Goal: Task Accomplishment & Management: Manage account settings

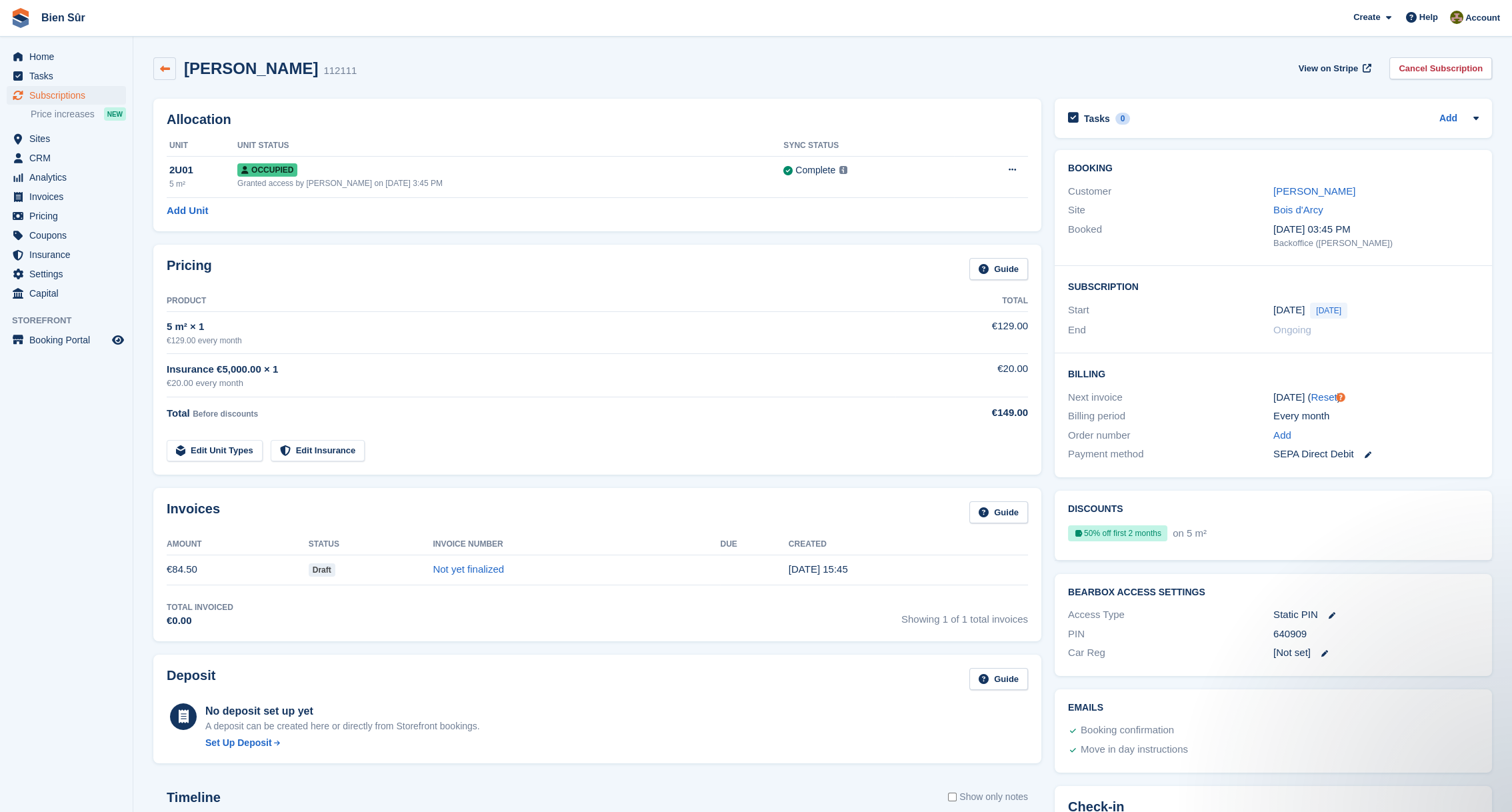
click at [167, 65] on icon at bounding box center [165, 69] width 10 height 10
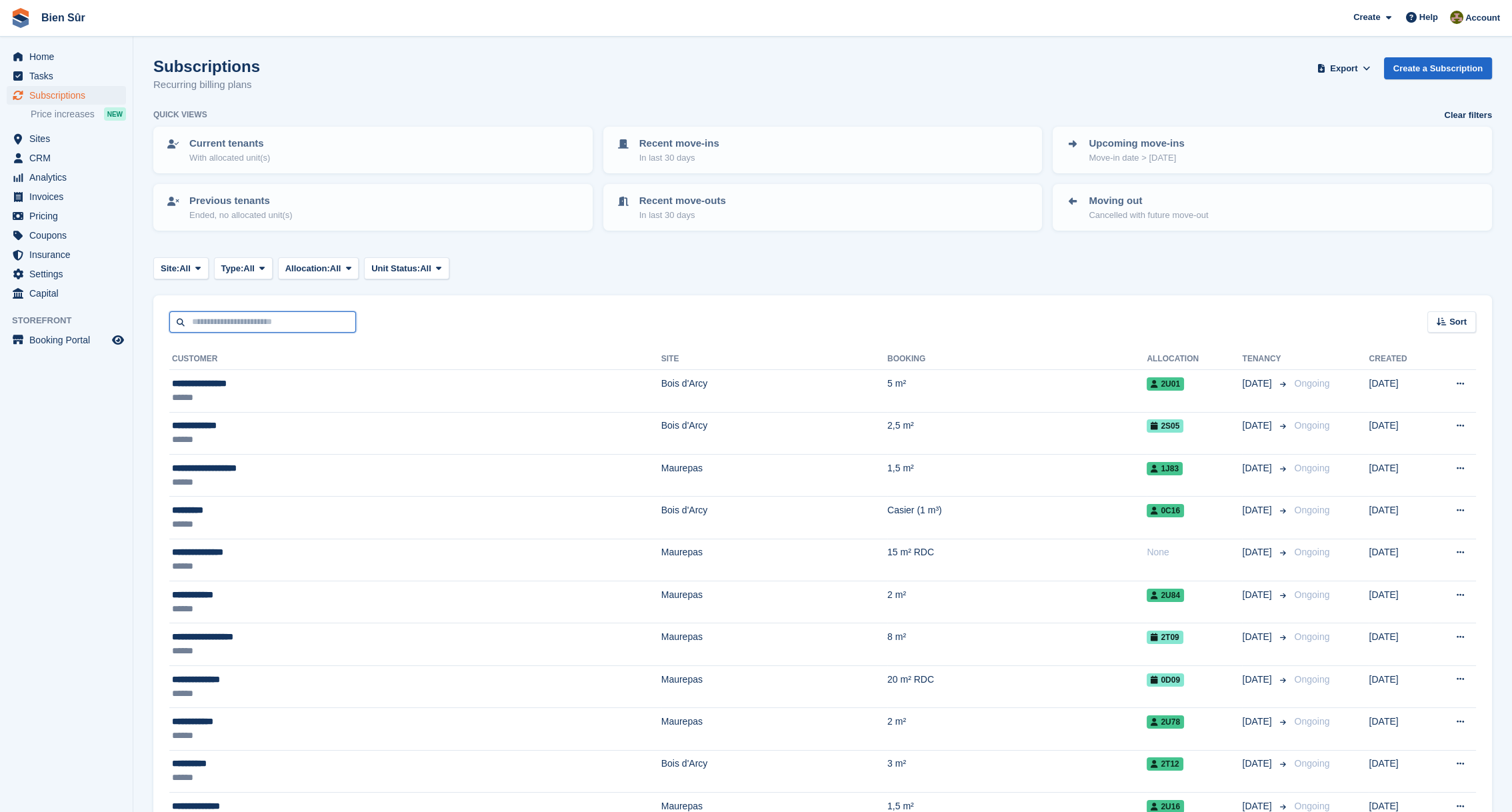
click at [230, 322] on input "text" at bounding box center [262, 322] width 186 height 22
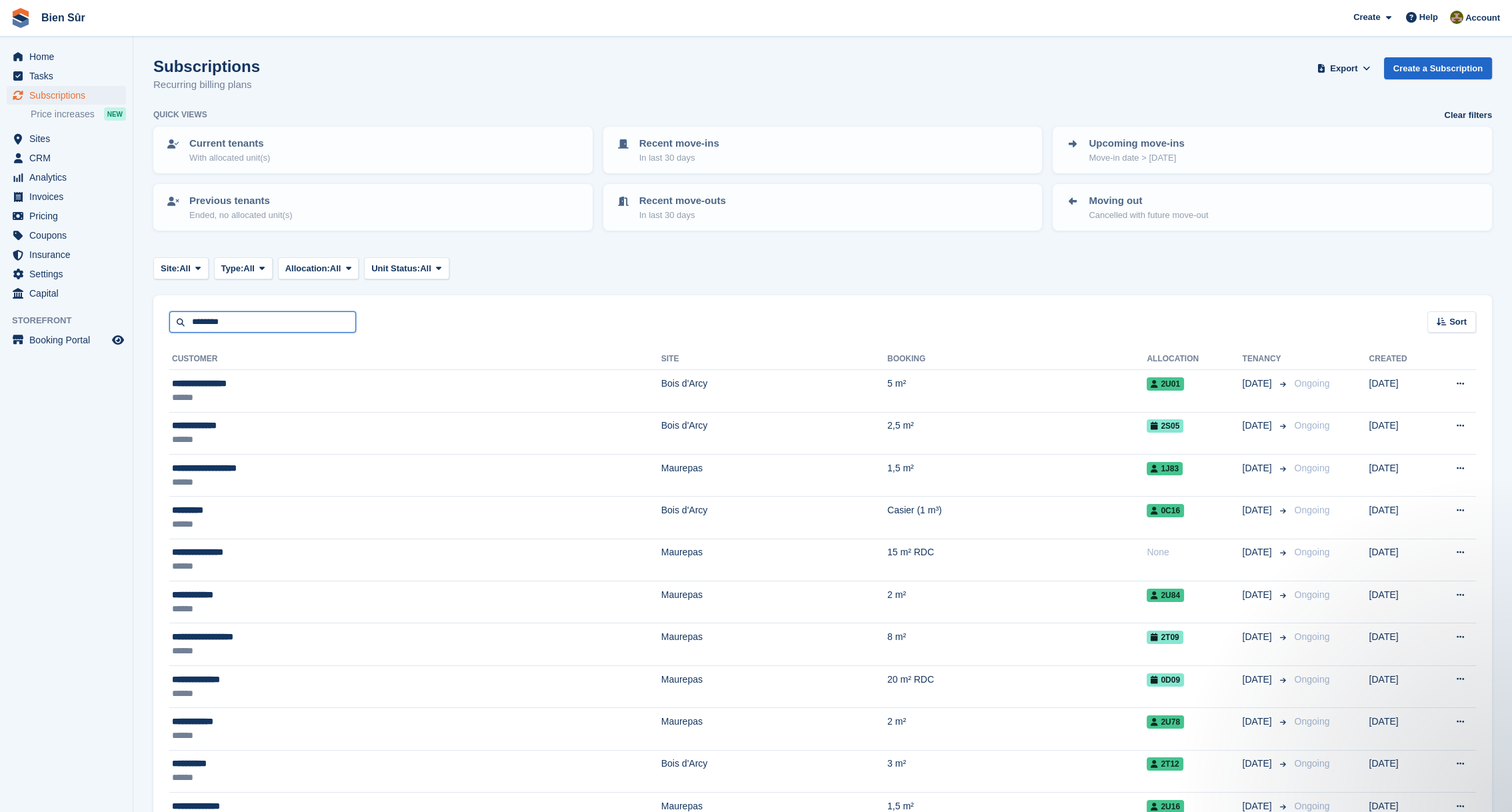
type input "********"
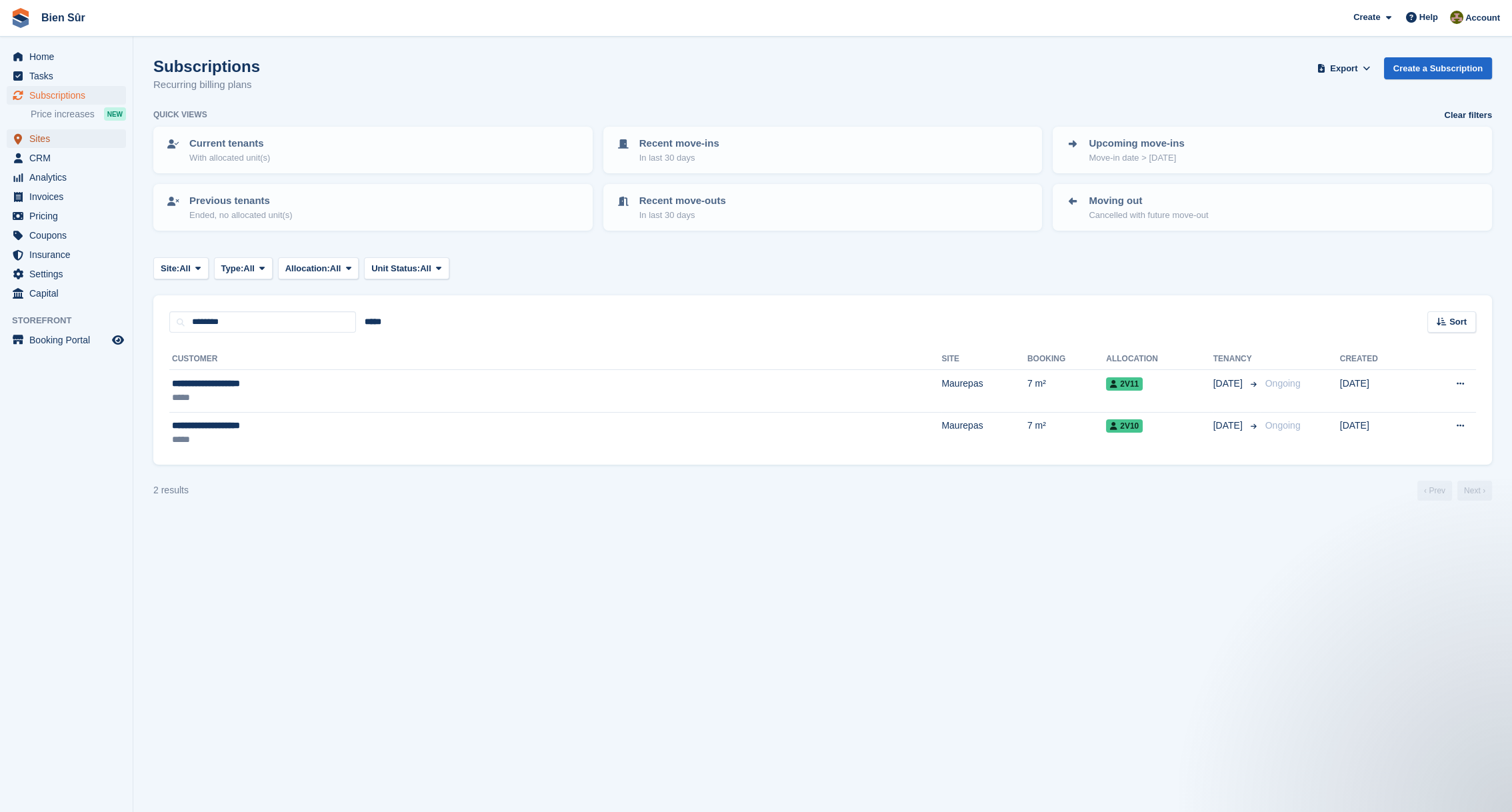
click at [50, 137] on span "Sites" at bounding box center [69, 139] width 80 height 19
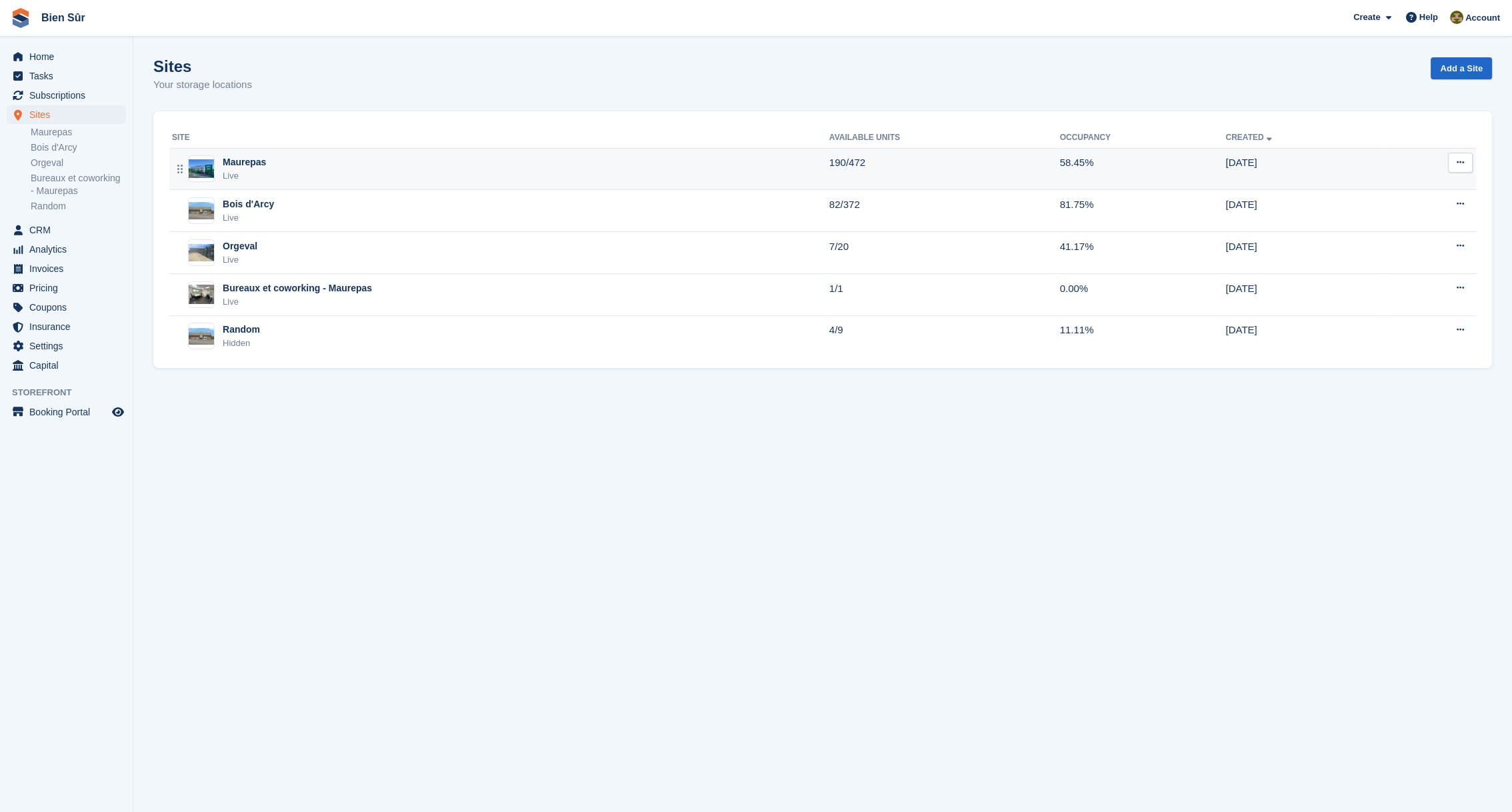
click at [262, 166] on div "Maurepas" at bounding box center [244, 162] width 43 height 14
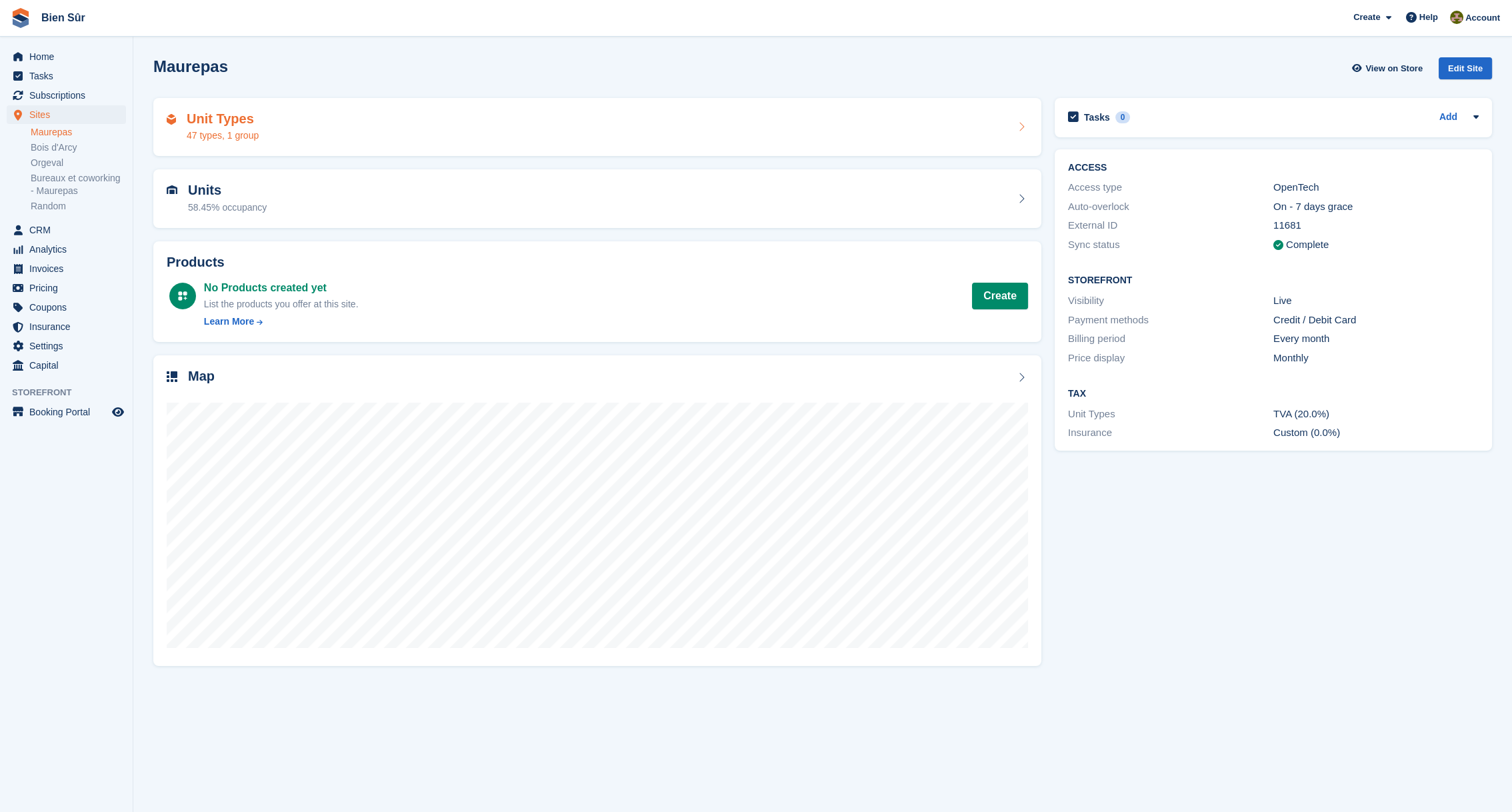
click at [490, 115] on div "Unit Types 47 types, 1 group" at bounding box center [597, 127] width 862 height 32
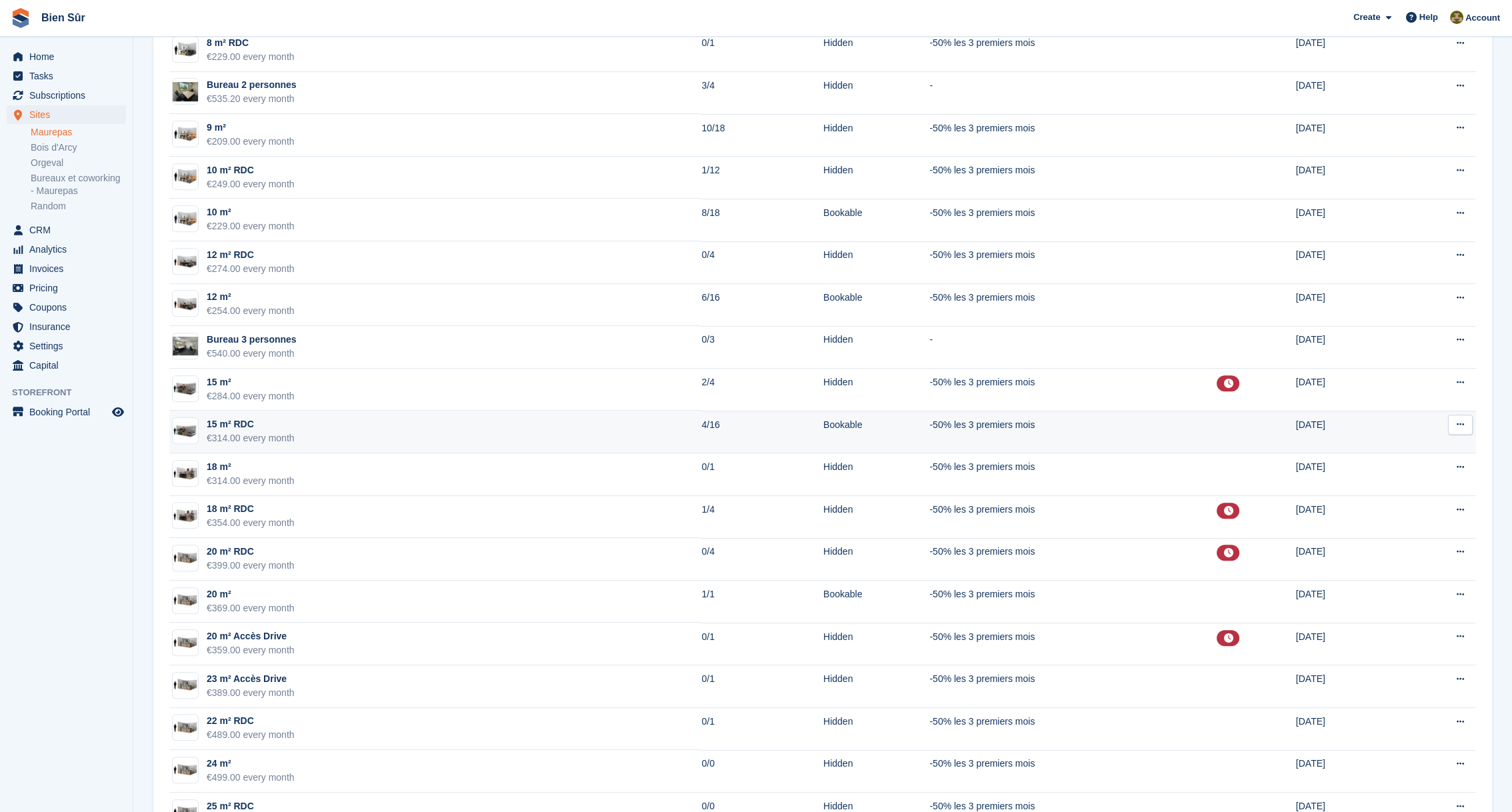
scroll to position [1166, 0]
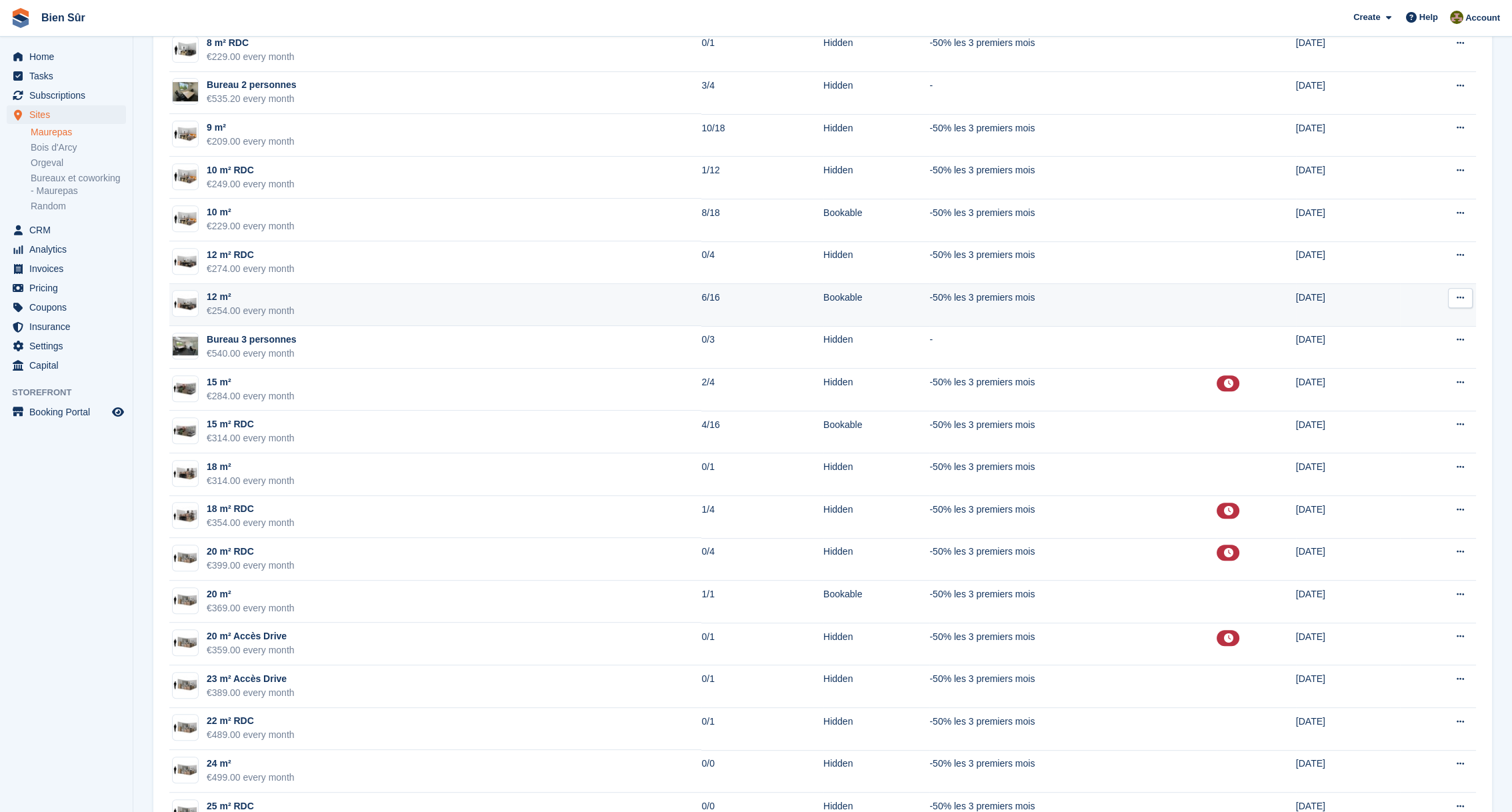
click at [231, 290] on div "12 m²" at bounding box center [251, 297] width 88 height 14
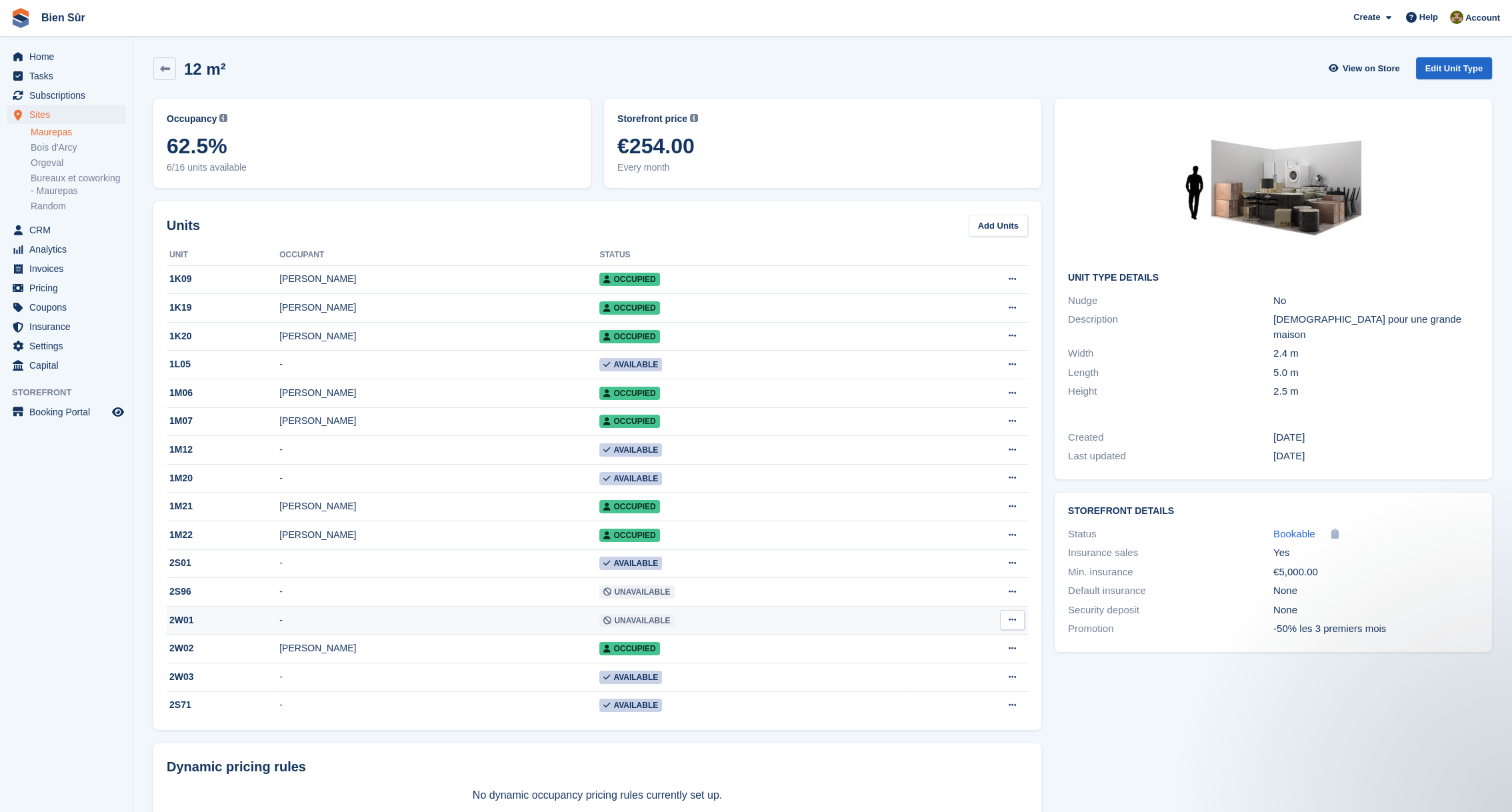
click at [231, 622] on div "2W01" at bounding box center [223, 620] width 113 height 14
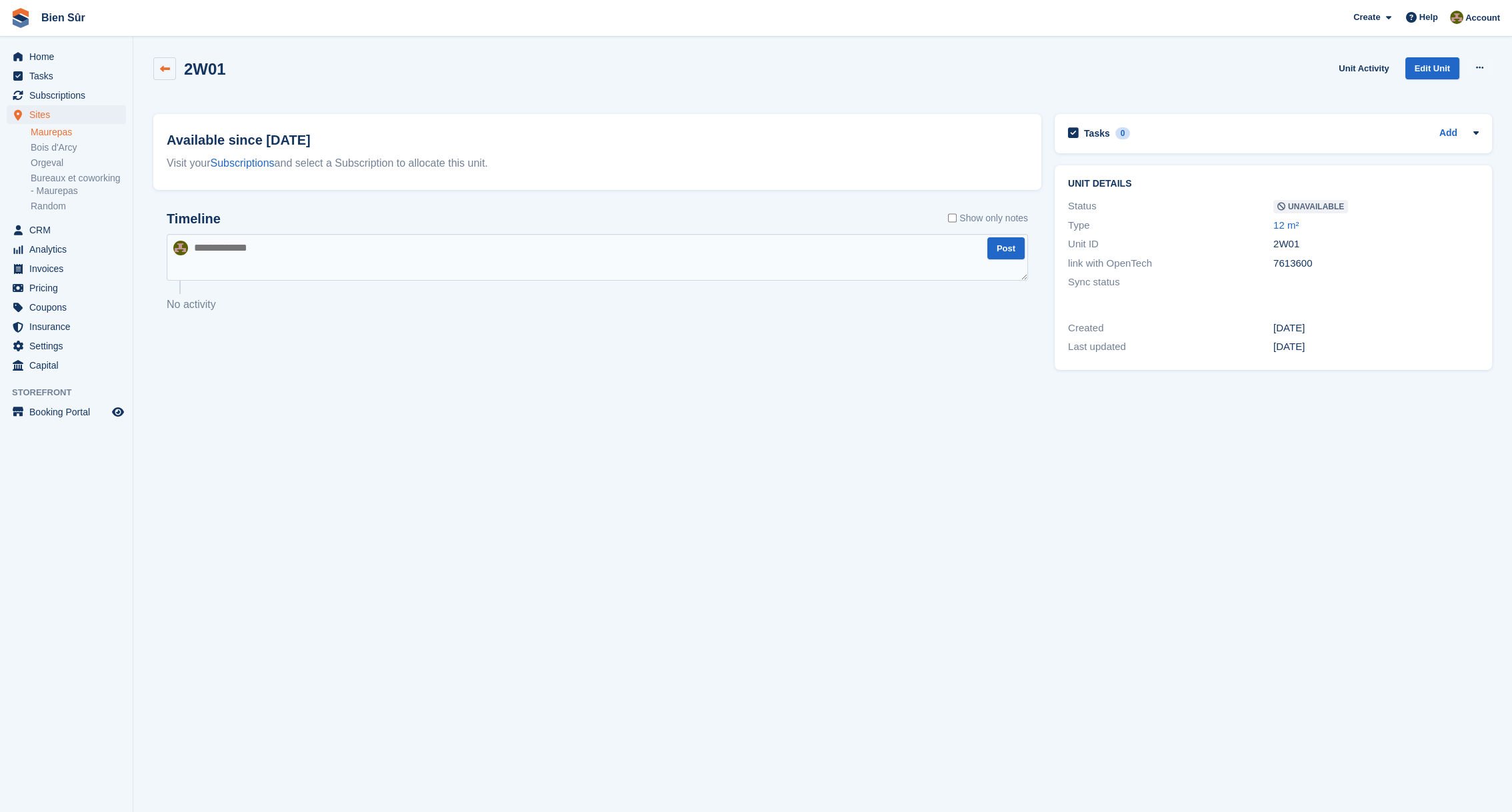
click at [166, 67] on icon at bounding box center [165, 69] width 10 height 10
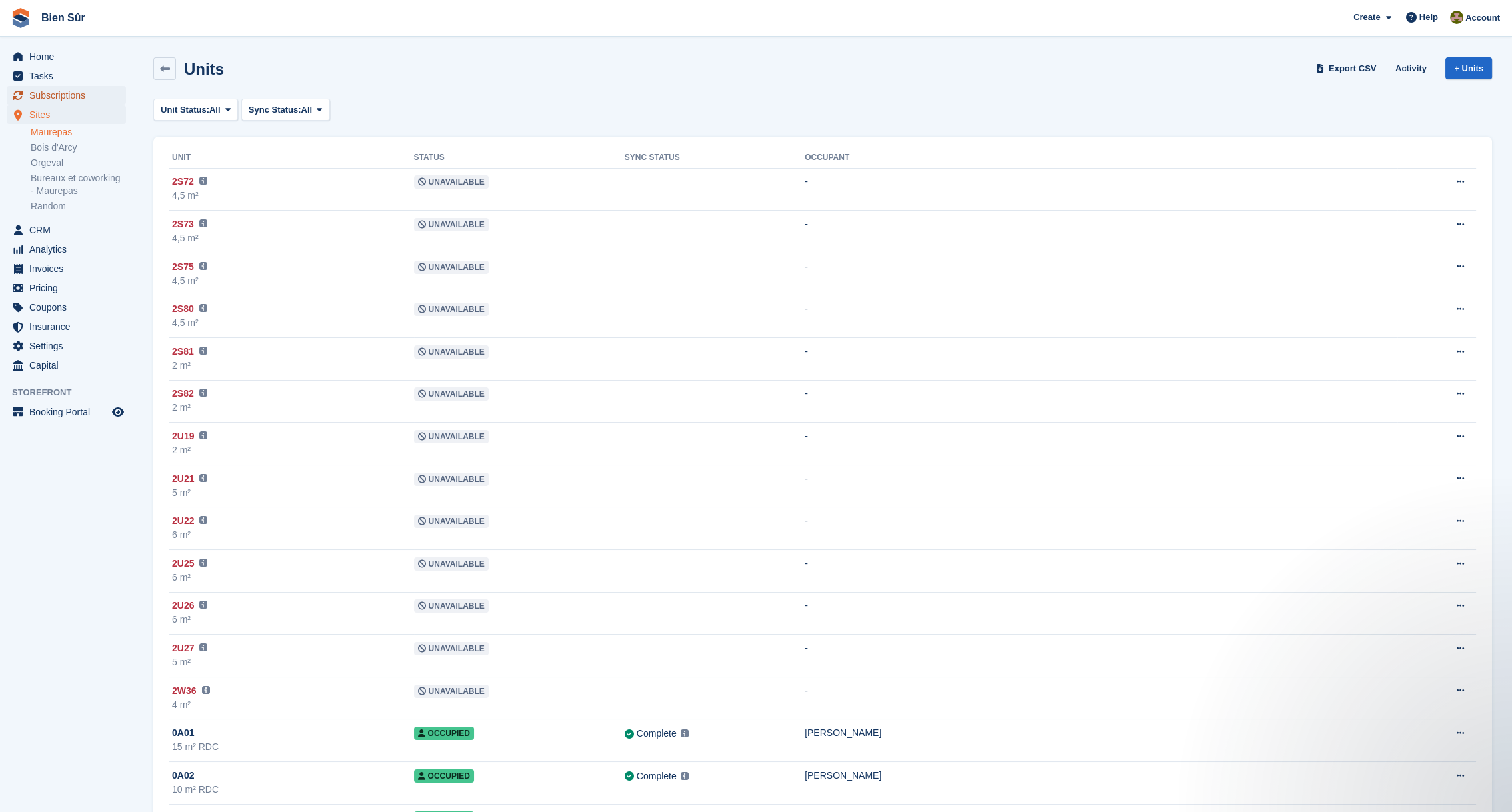
click at [60, 97] on span "Subscriptions" at bounding box center [69, 96] width 80 height 19
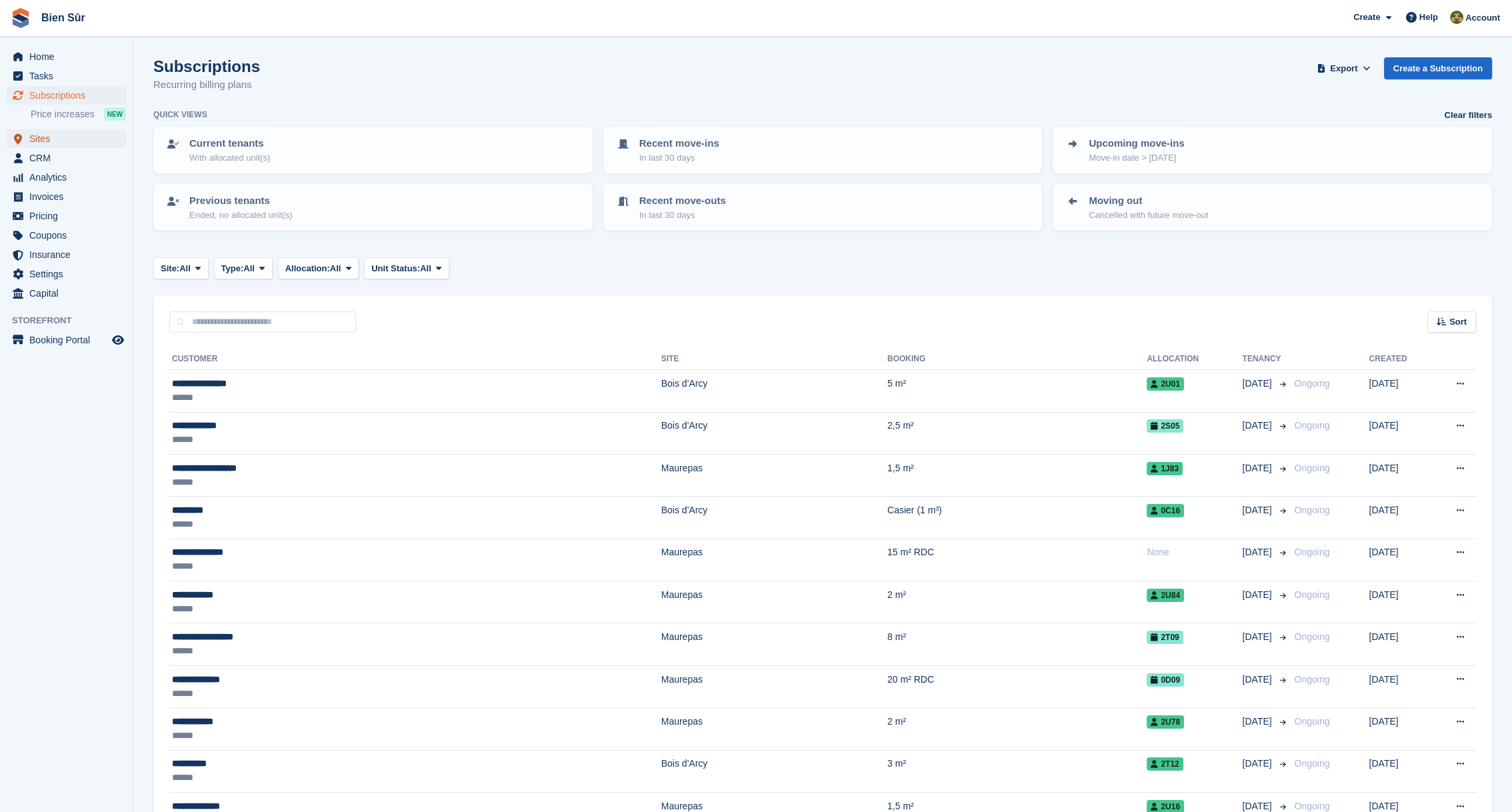
click at [57, 140] on span "Sites" at bounding box center [69, 139] width 80 height 19
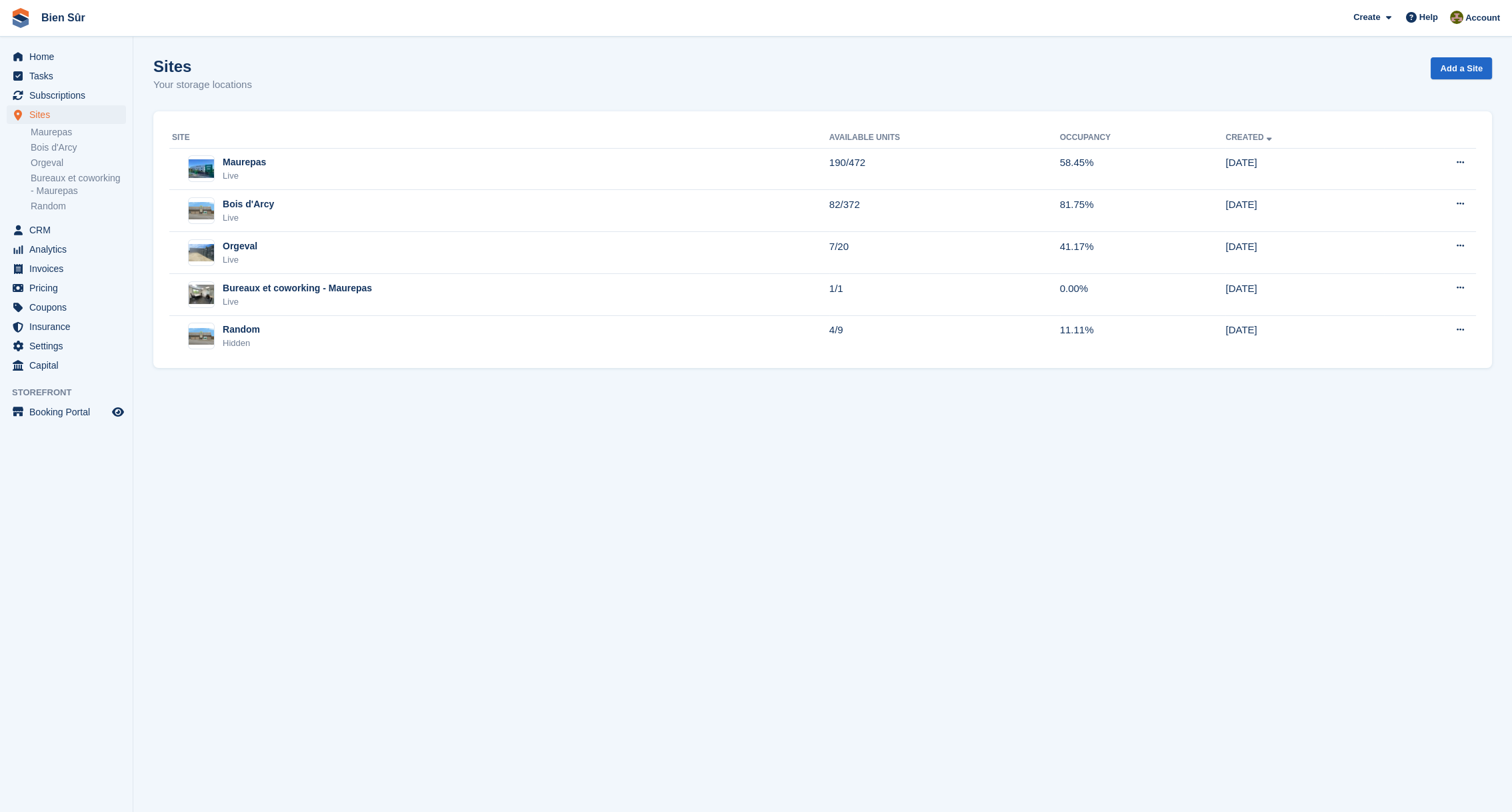
click at [463, 72] on div "Sites Your storage locations Add a Site" at bounding box center [823, 83] width 1339 height 51
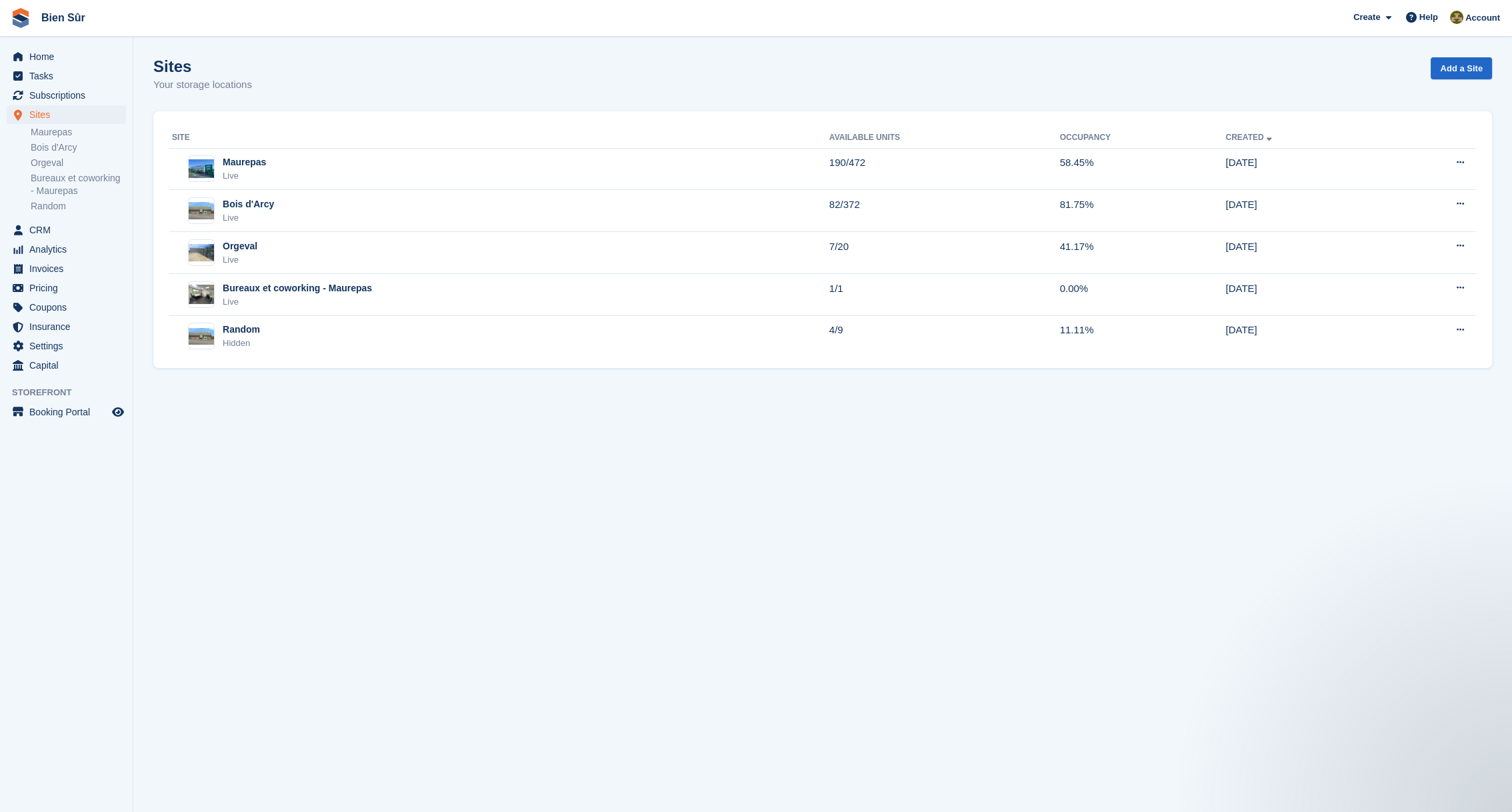
click at [484, 79] on div "Sites Your storage locations Add a Site" at bounding box center [823, 83] width 1339 height 51
click at [504, 78] on div "Sites Your storage locations Add a Site" at bounding box center [823, 83] width 1339 height 51
click at [262, 167] on div "Maurepas" at bounding box center [244, 162] width 43 height 14
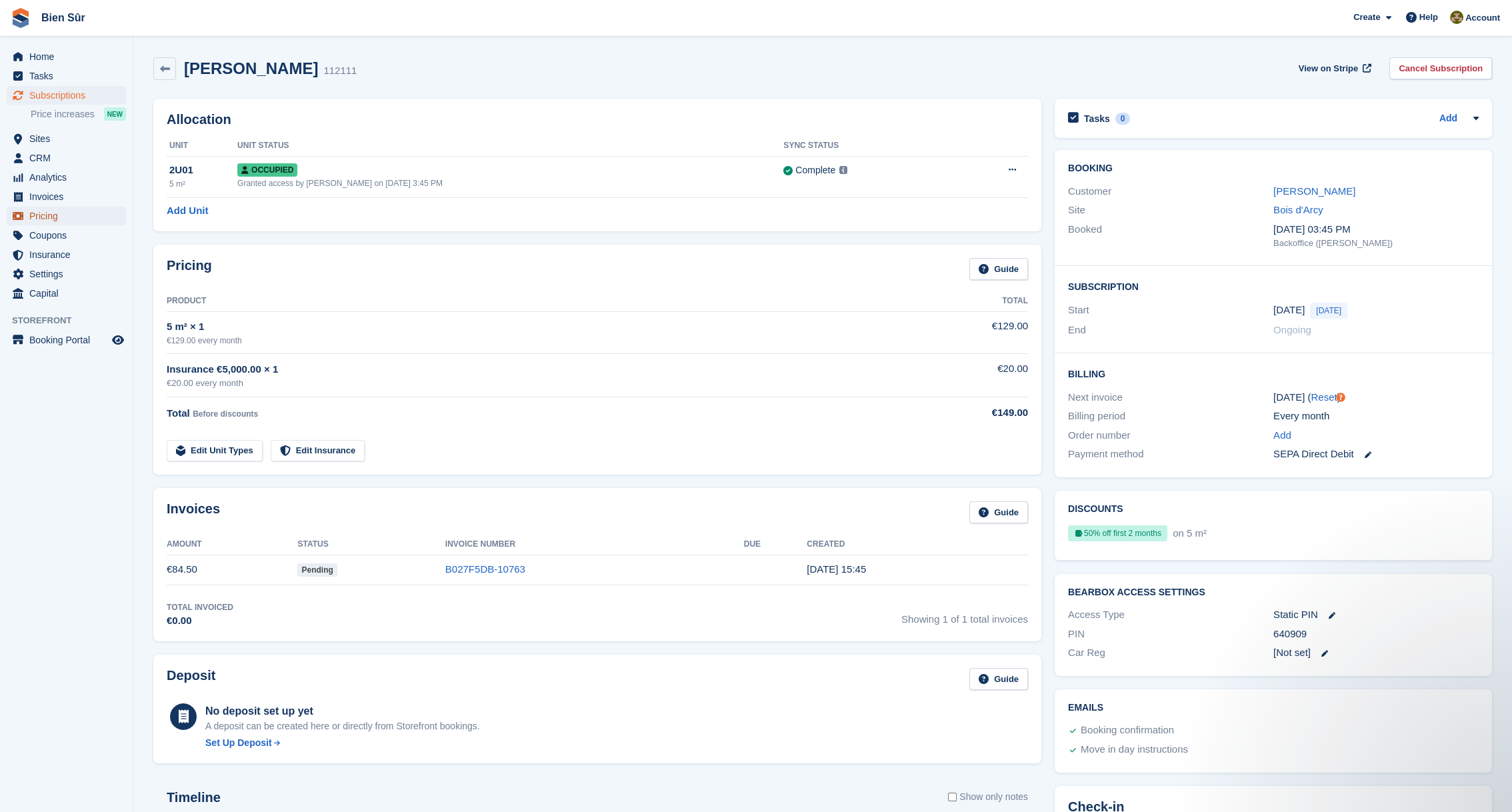
click at [48, 213] on span "Pricing" at bounding box center [69, 216] width 80 height 19
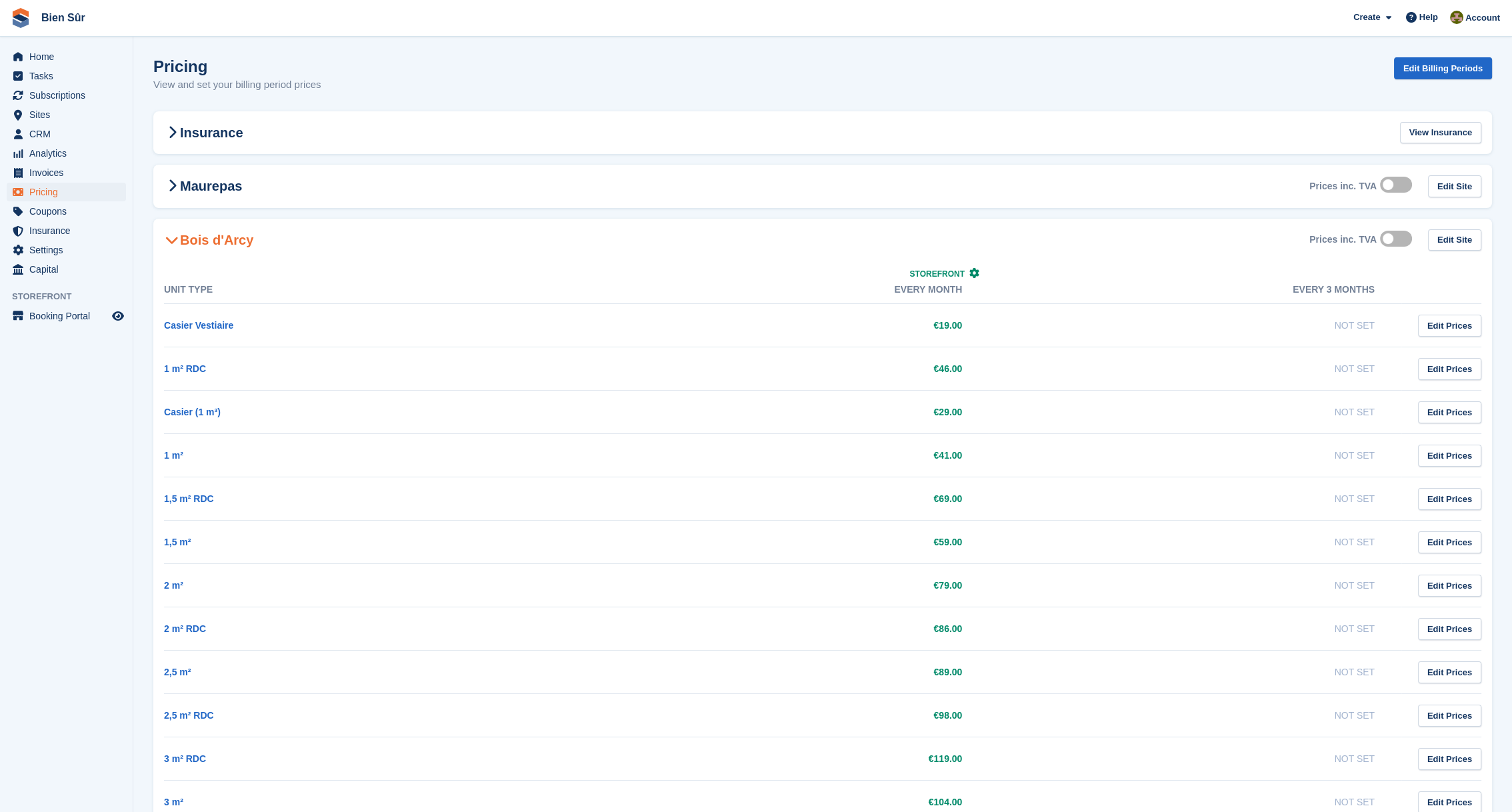
click at [197, 240] on h2 "Bois d'Arcy" at bounding box center [208, 240] width 89 height 16
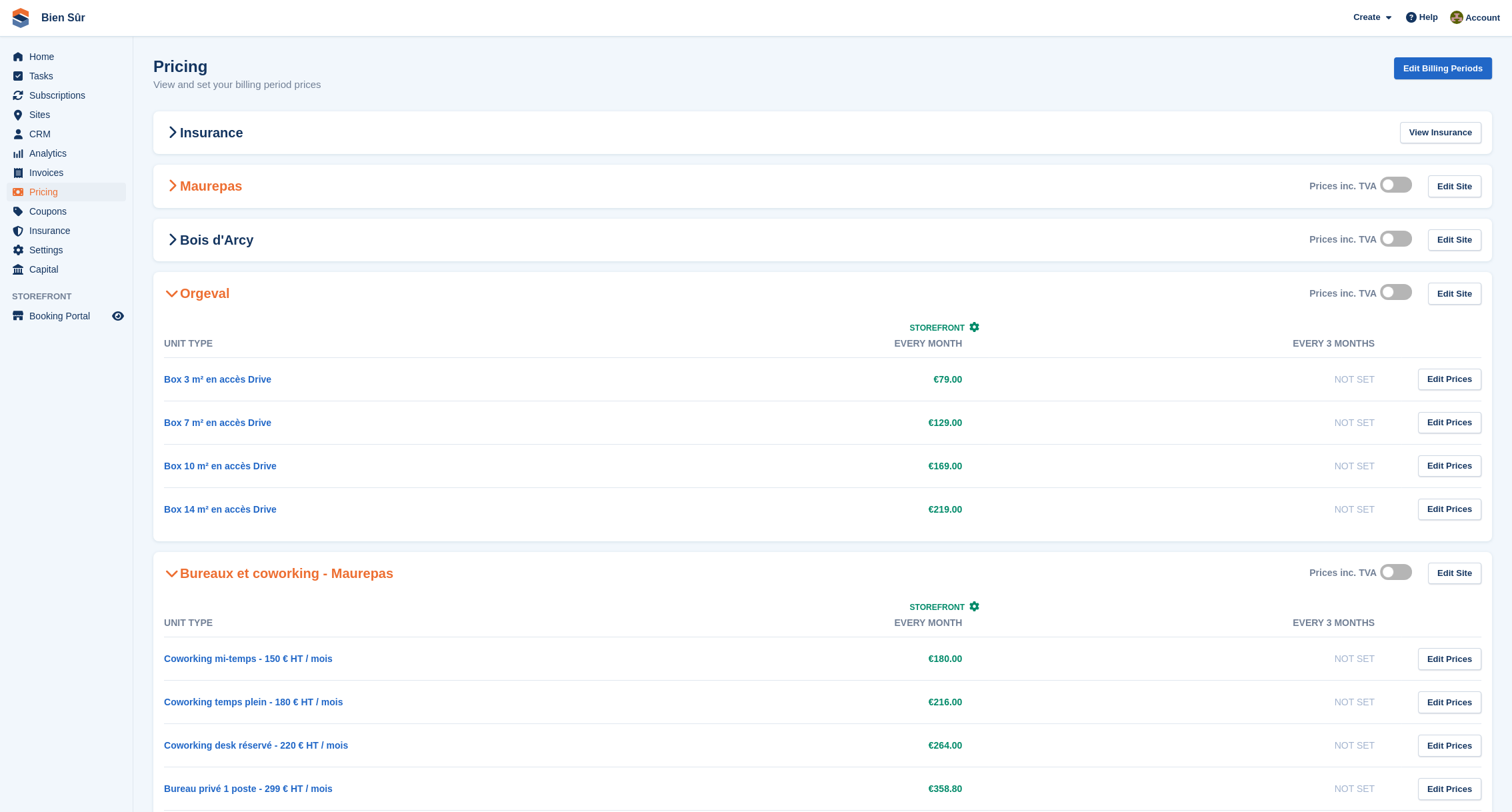
click at [203, 189] on h2 "Maurepas" at bounding box center [202, 186] width 78 height 16
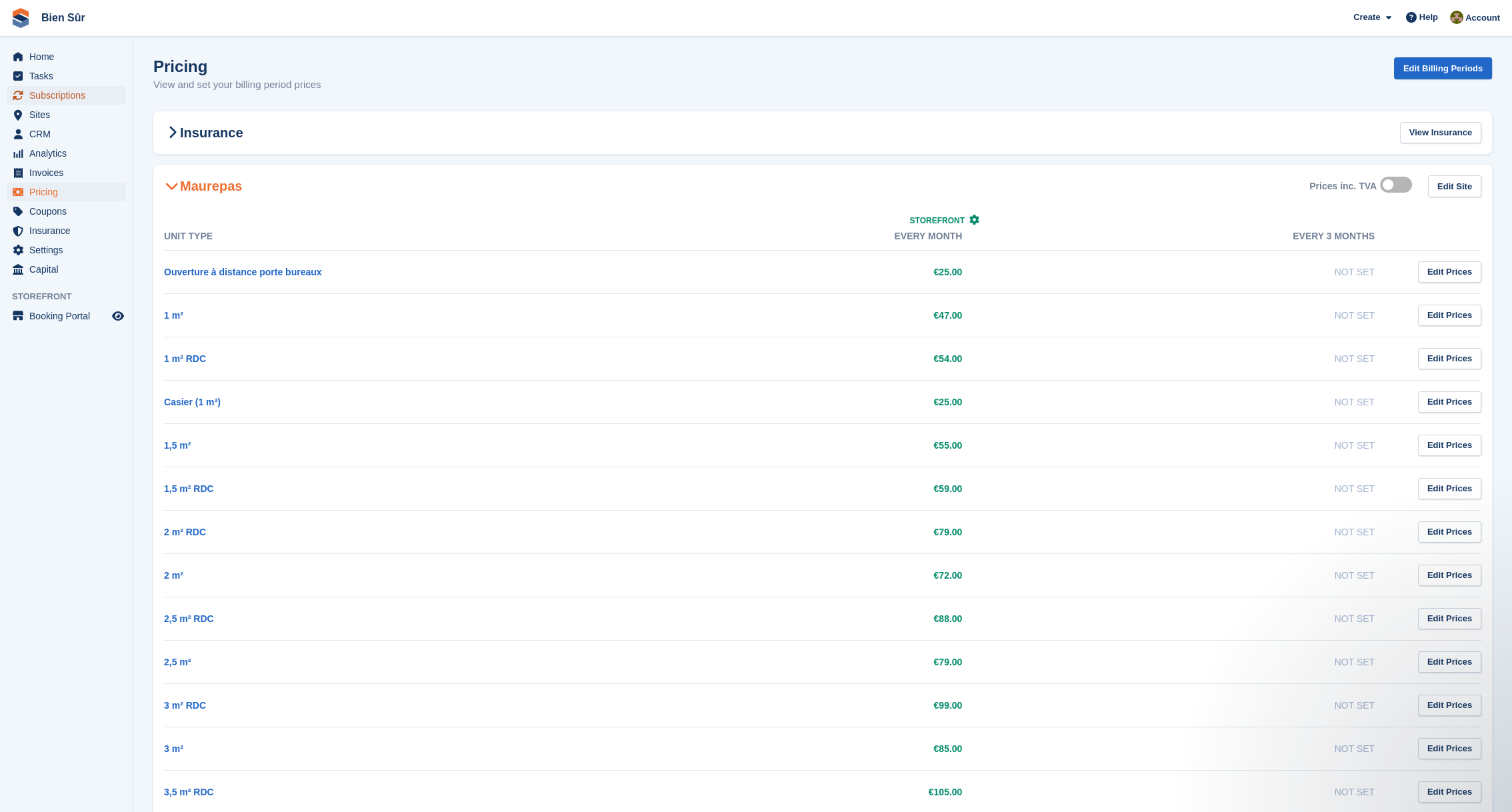
click at [67, 93] on span "Subscriptions" at bounding box center [69, 96] width 80 height 19
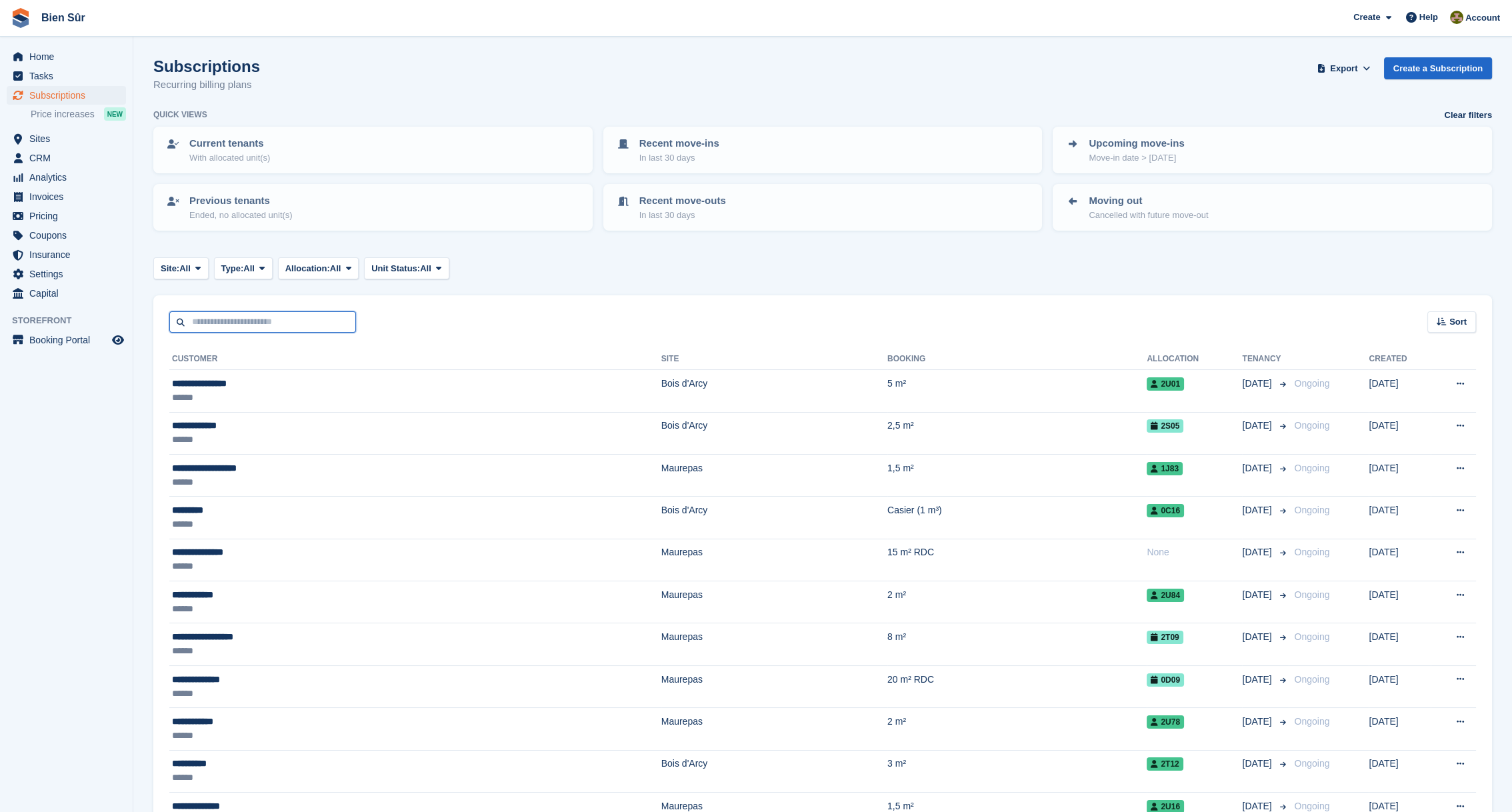
click at [294, 327] on input "text" at bounding box center [262, 322] width 186 height 22
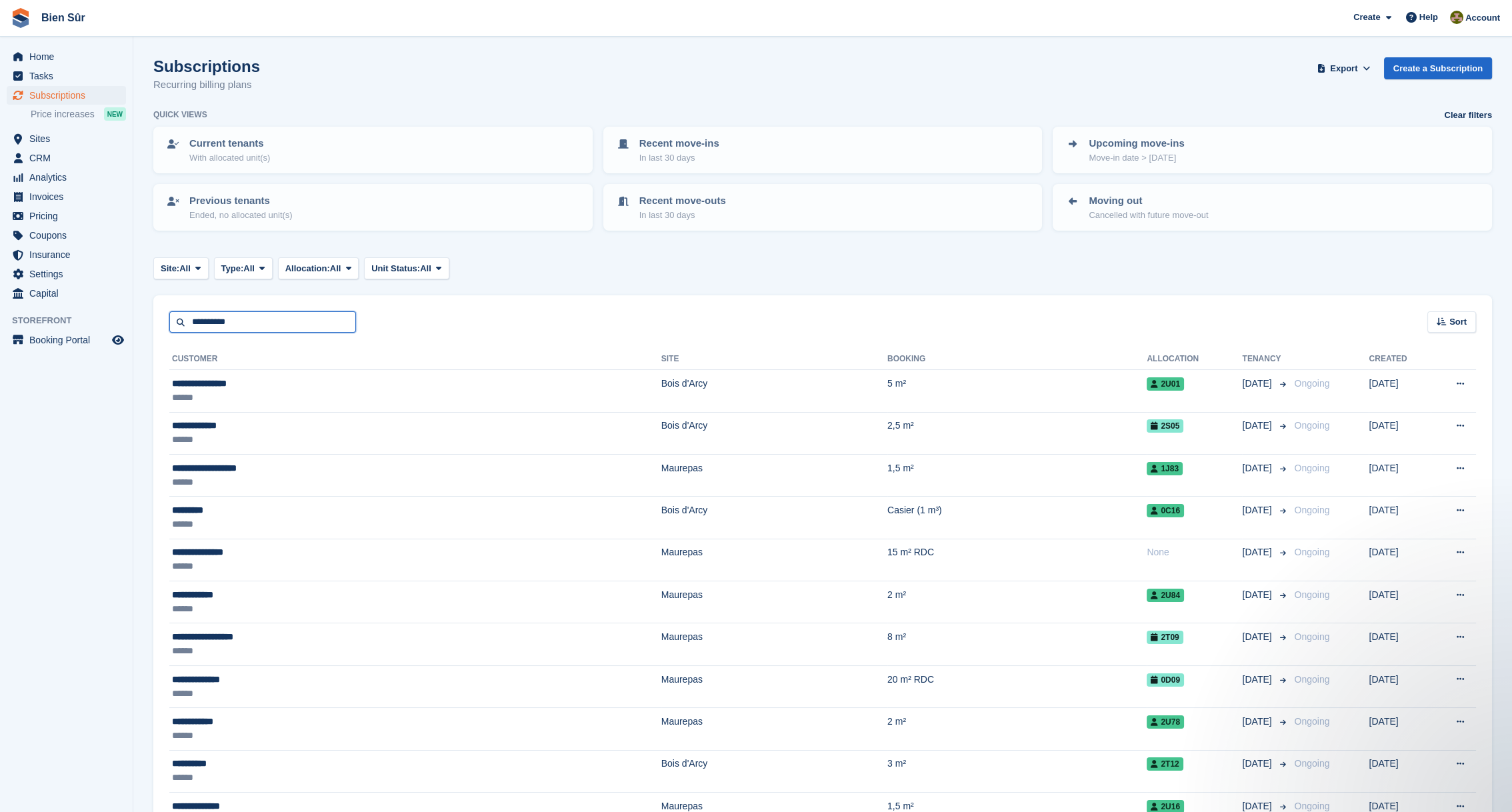
type input "**********"
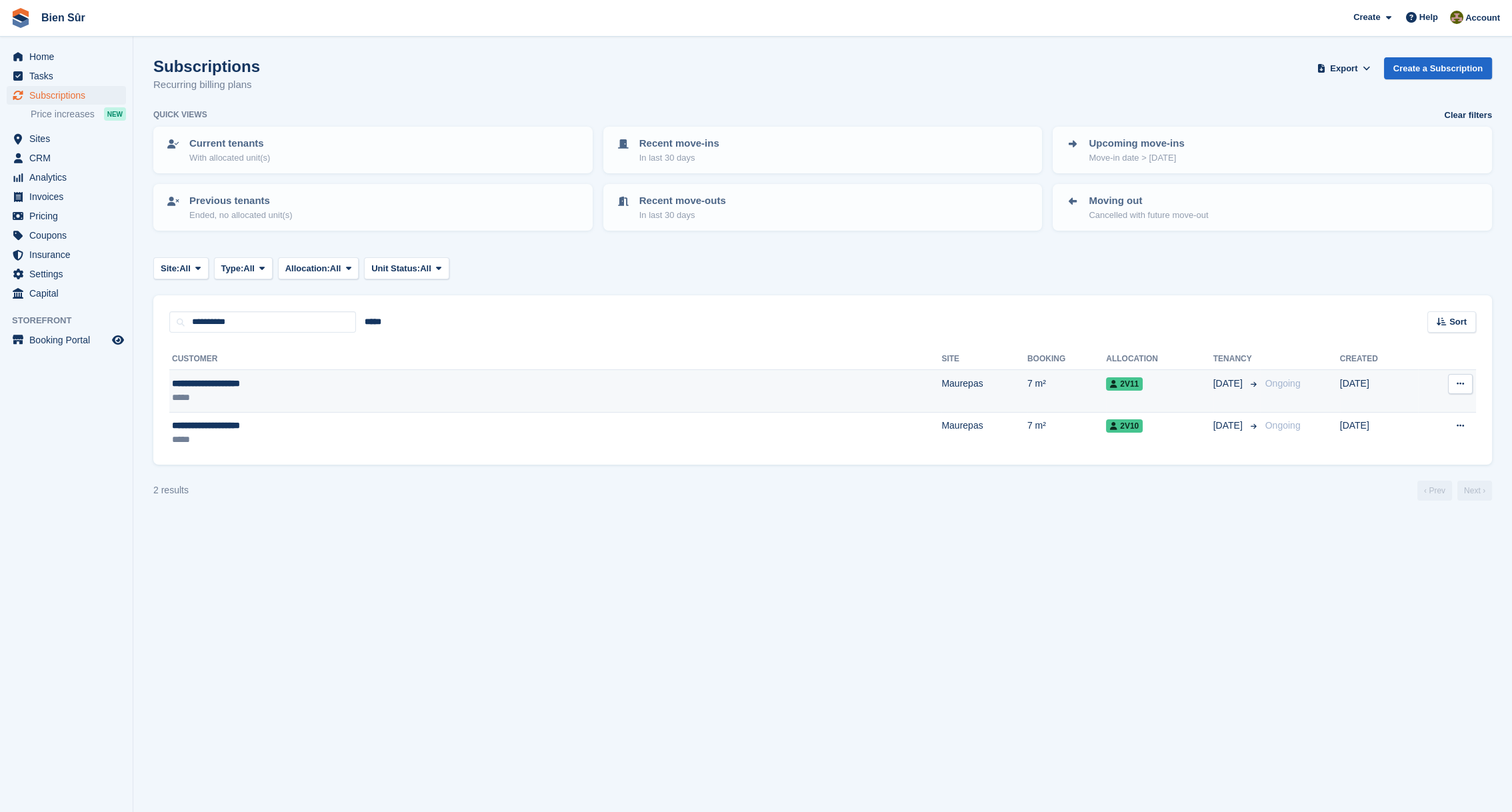
click at [308, 384] on div "**********" at bounding box center [357, 383] width 371 height 14
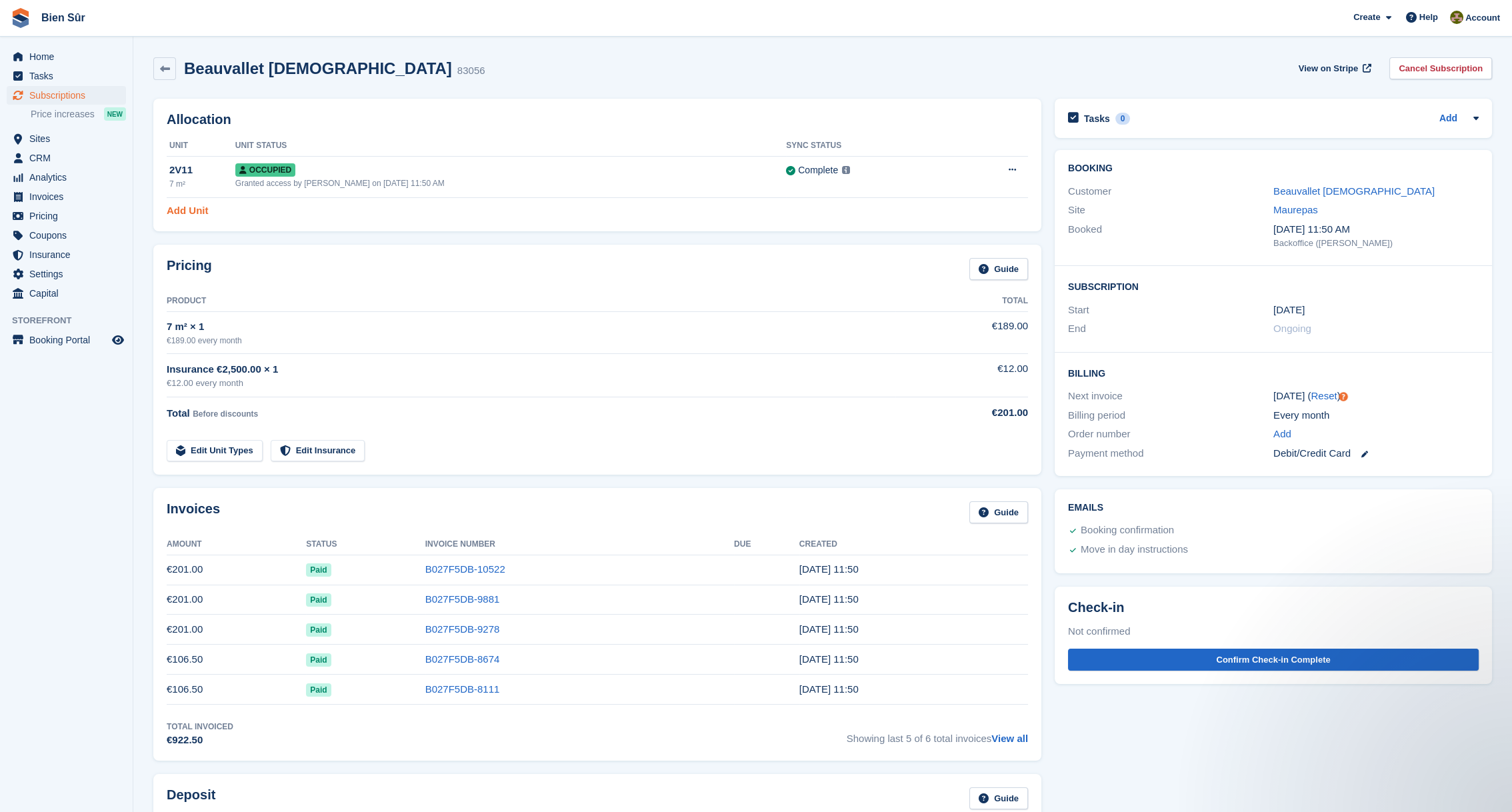
click at [183, 207] on link "Add Unit" at bounding box center [187, 210] width 42 height 15
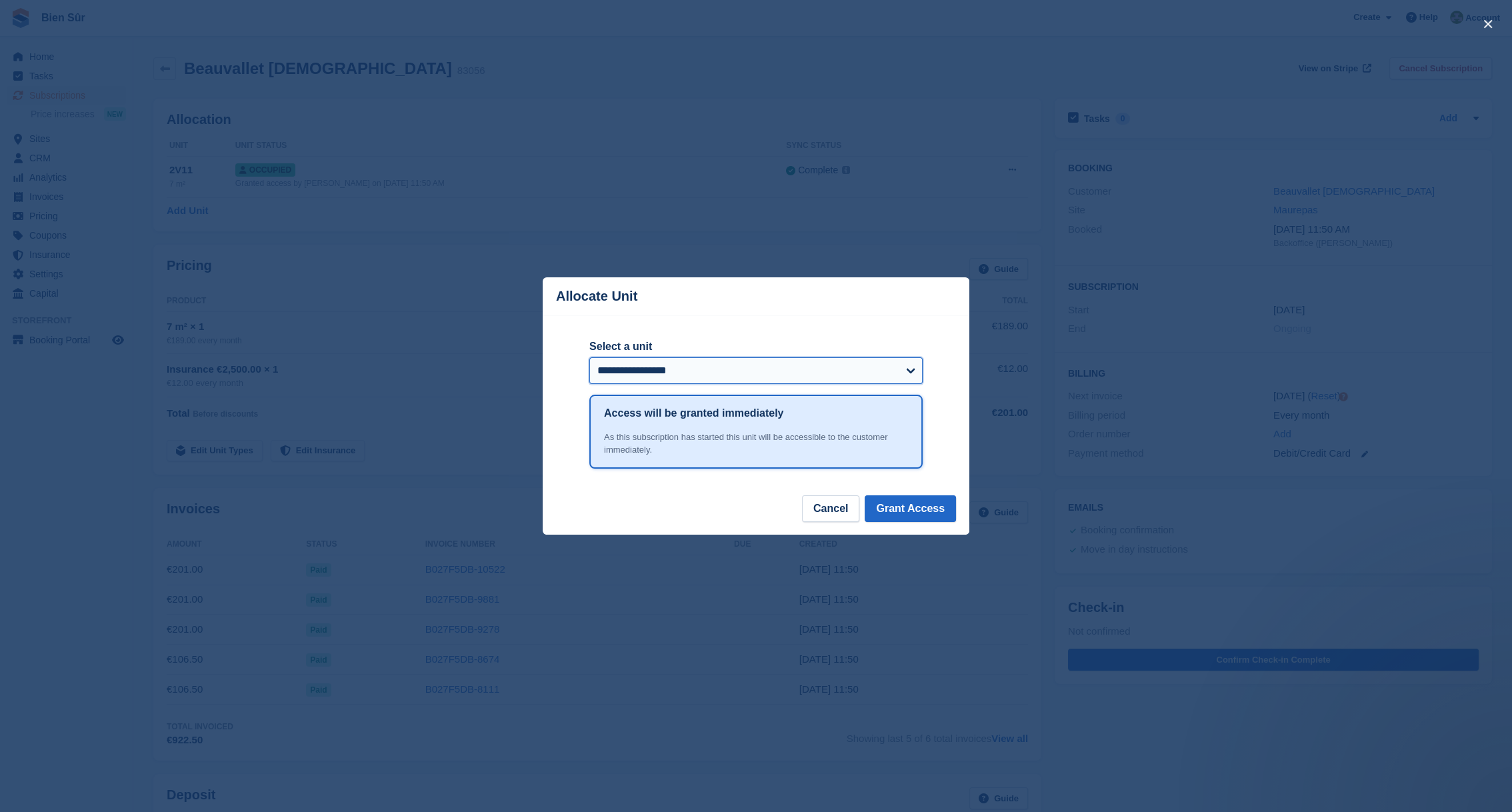
click at [710, 367] on select "**********" at bounding box center [756, 371] width 333 height 26
click at [717, 184] on div "close" at bounding box center [756, 406] width 1512 height 812
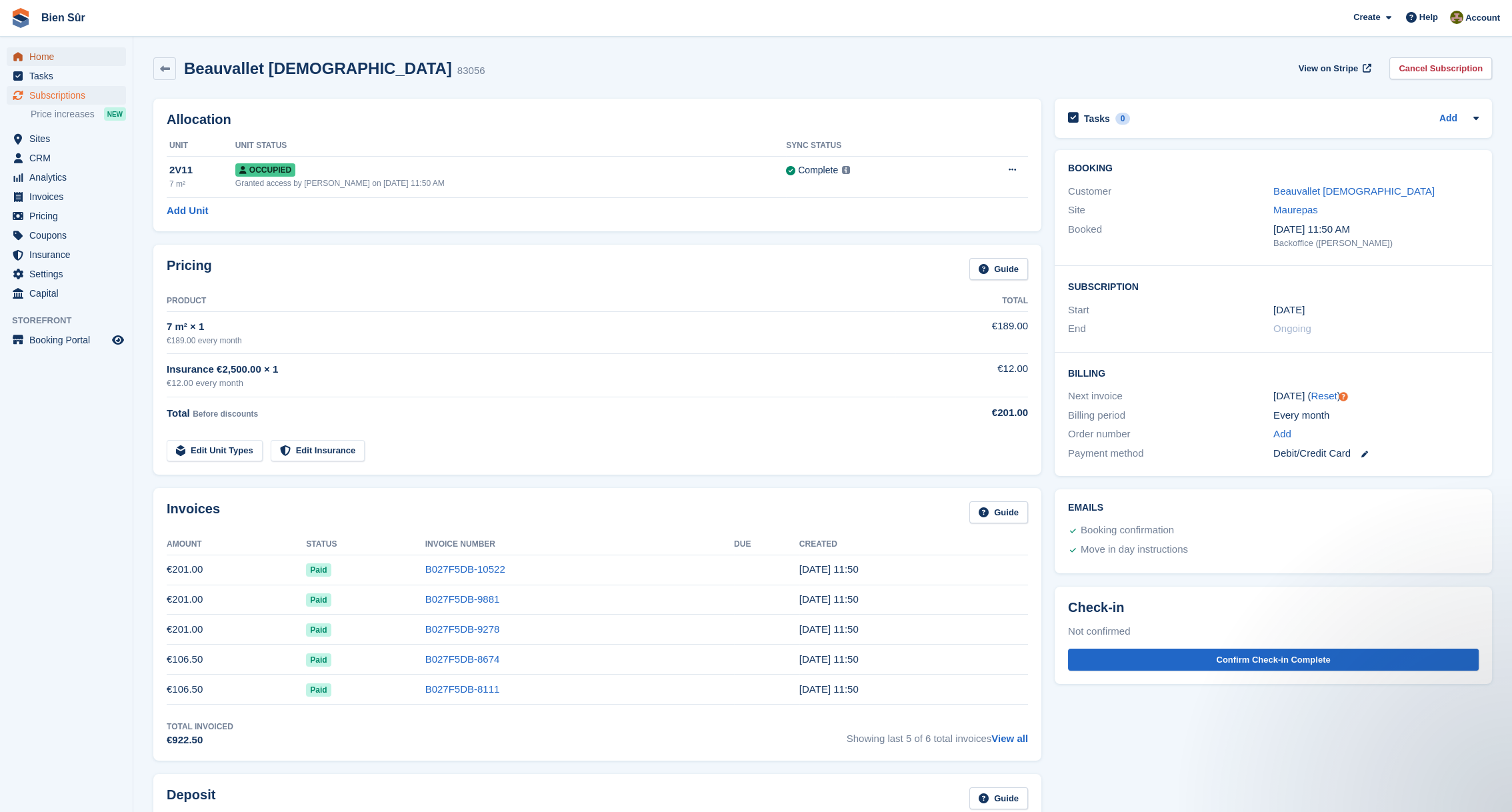
click at [48, 51] on span "Home" at bounding box center [69, 57] width 80 height 19
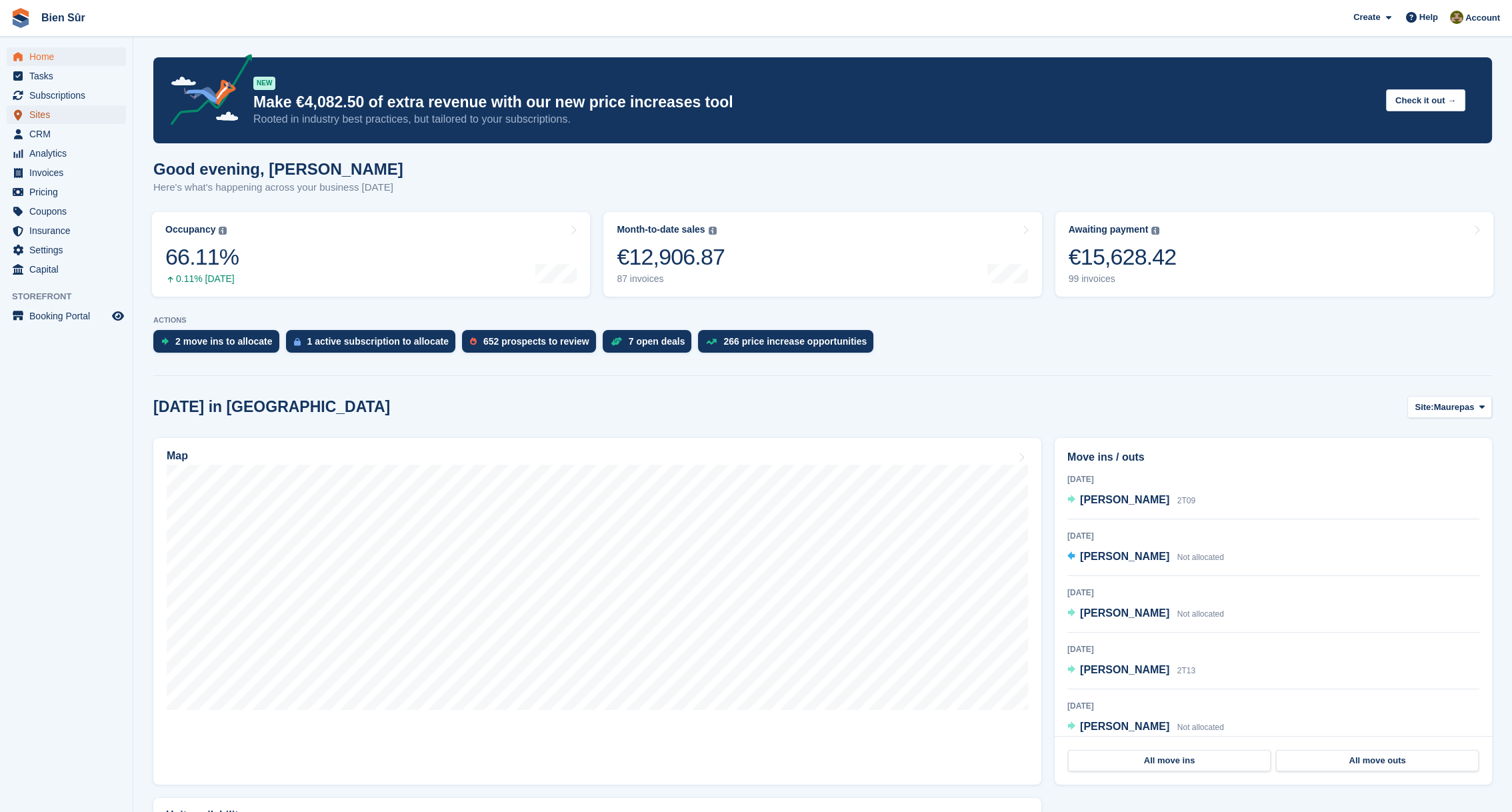
click at [45, 110] on span "Sites" at bounding box center [69, 115] width 80 height 19
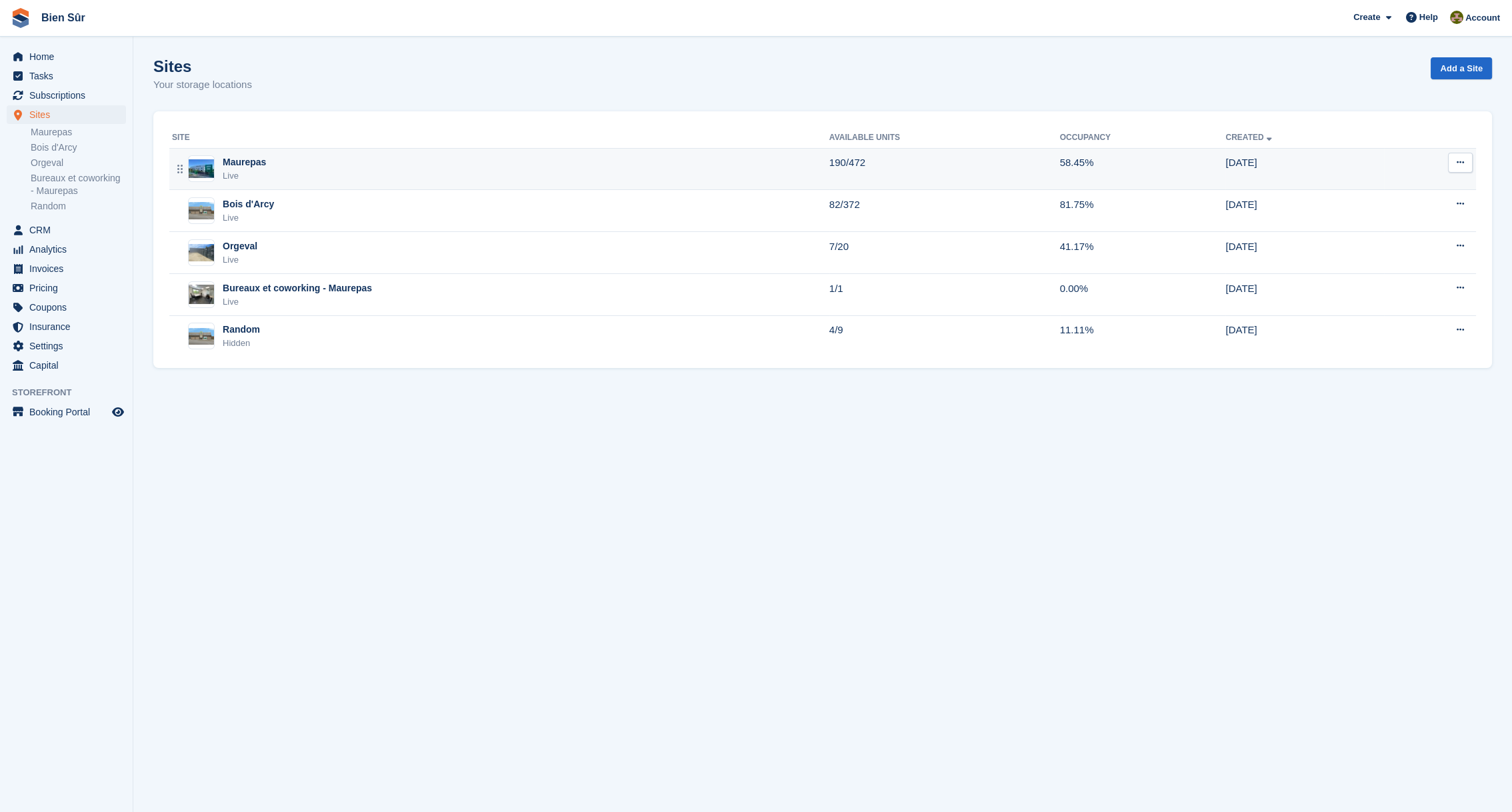
click at [265, 169] on div "Maurepas Live" at bounding box center [500, 169] width 657 height 27
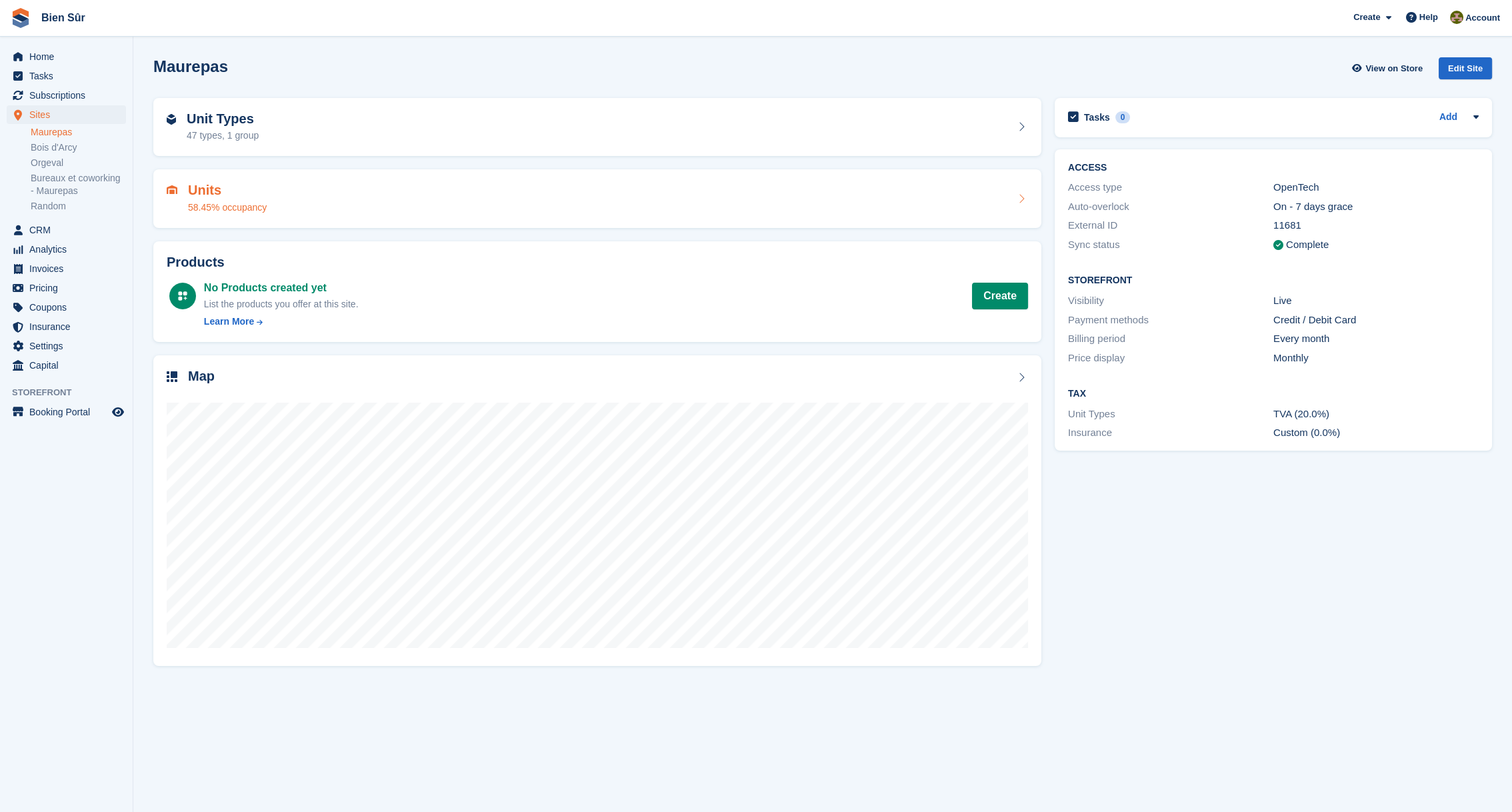
click at [335, 204] on div "Units 58.45% occupancy" at bounding box center [597, 199] width 862 height 32
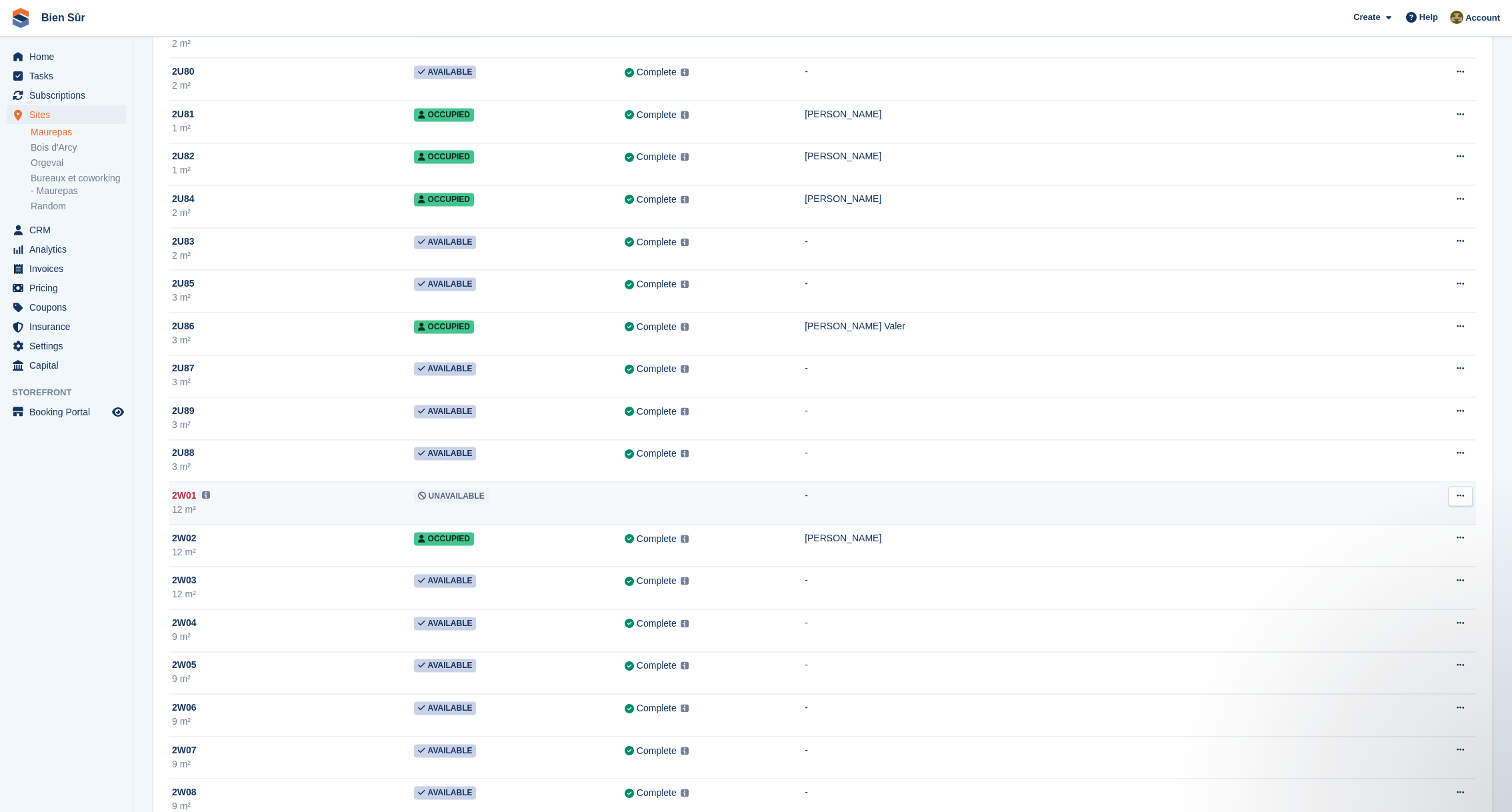
click at [242, 489] on div "2W01 This unit will not be synced until a link with OpenTech has been added. Li…" at bounding box center [292, 496] width 242 height 14
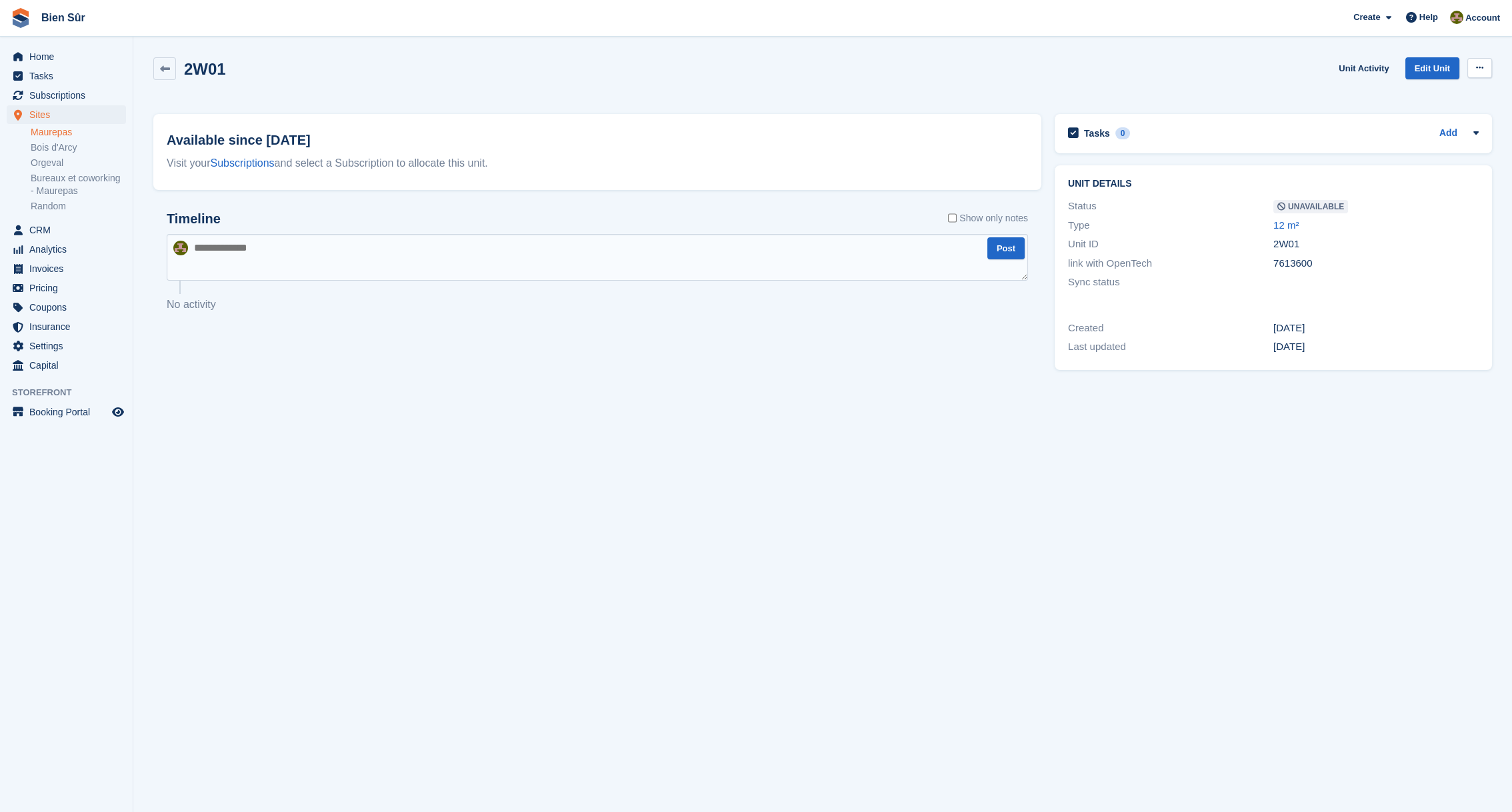
click at [1476, 68] on icon at bounding box center [1480, 68] width 7 height 9
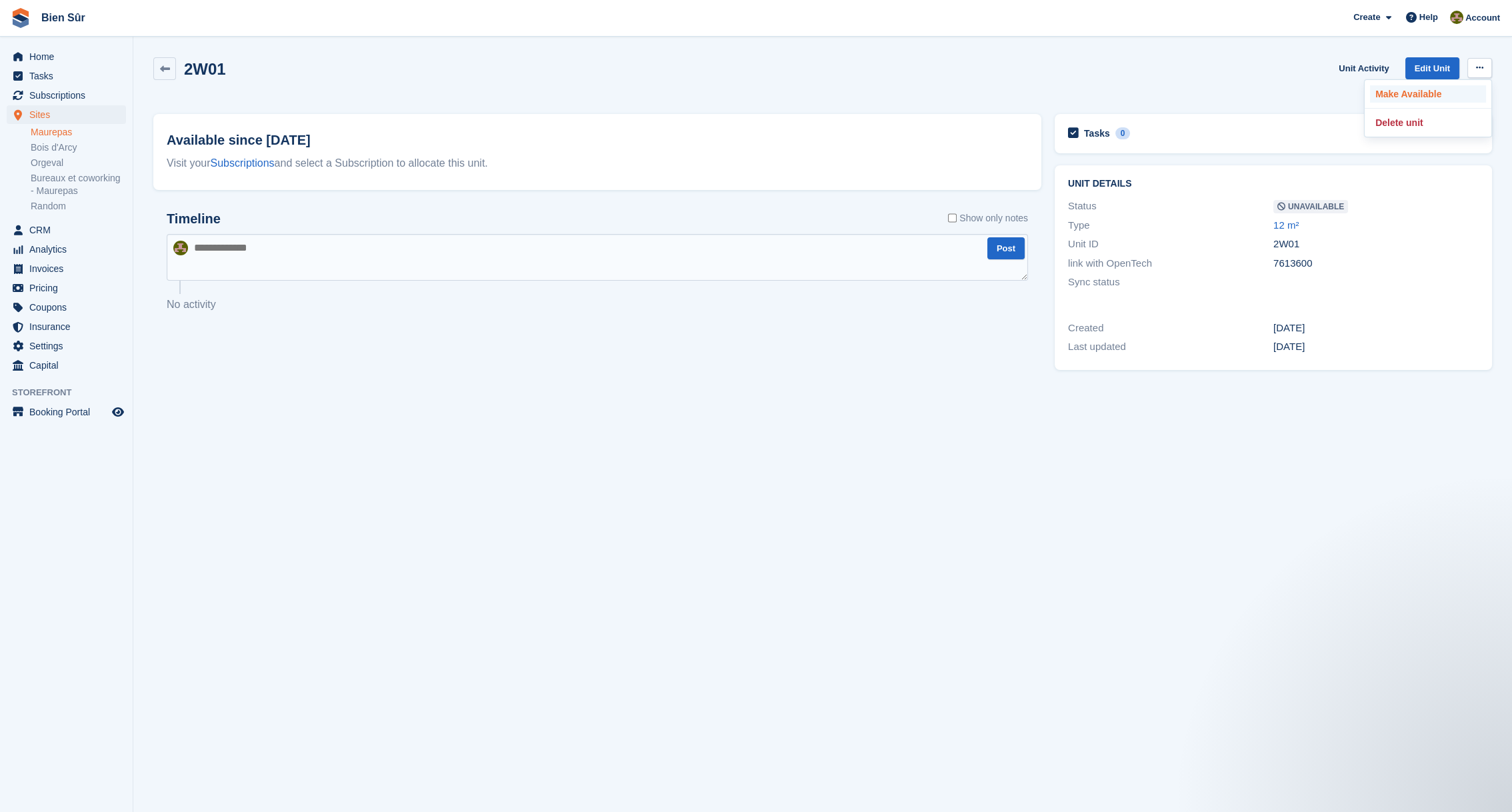
click at [1424, 88] on p "Make Available" at bounding box center [1428, 94] width 116 height 18
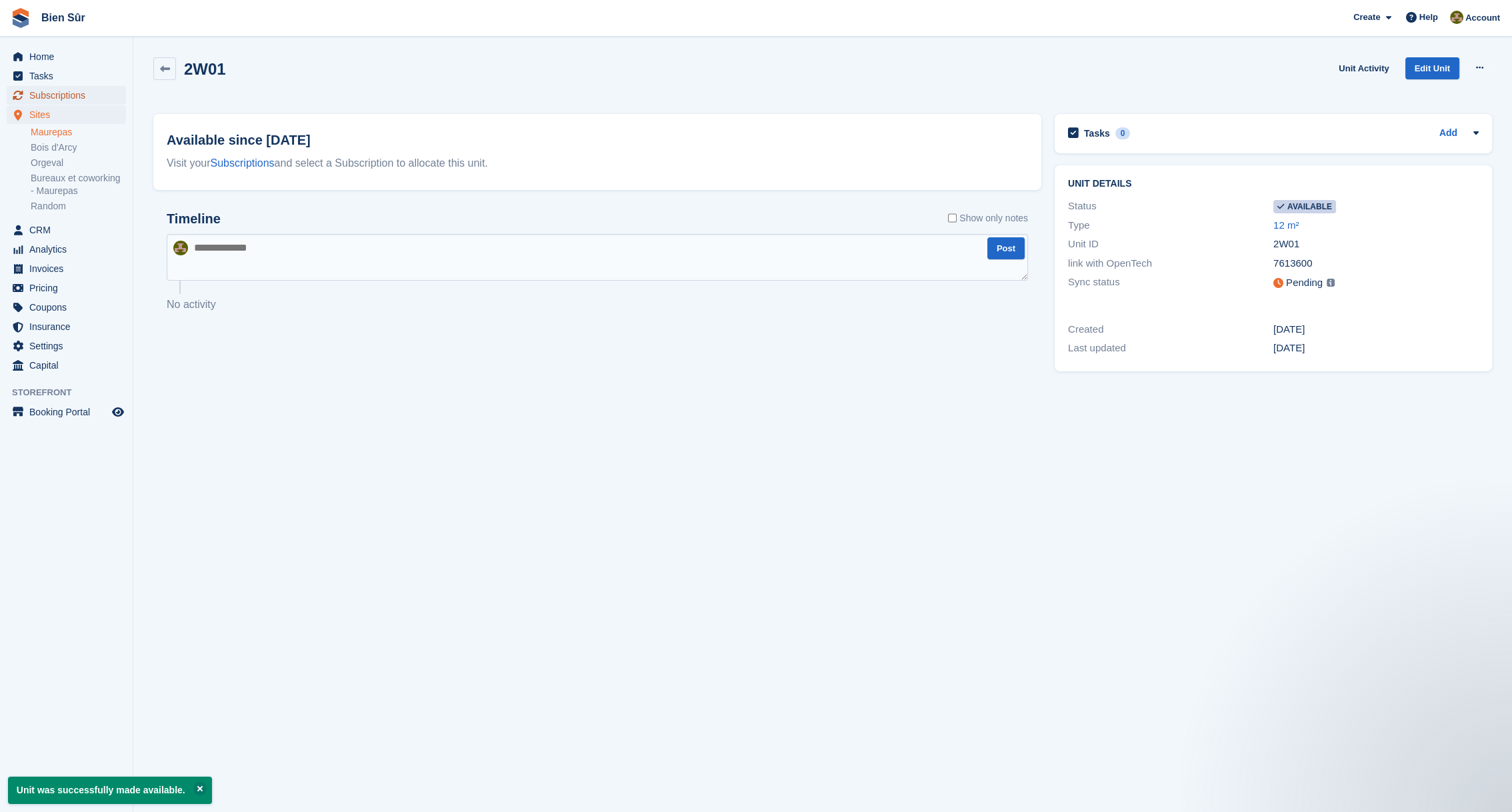
click at [50, 88] on span "Subscriptions" at bounding box center [69, 96] width 80 height 19
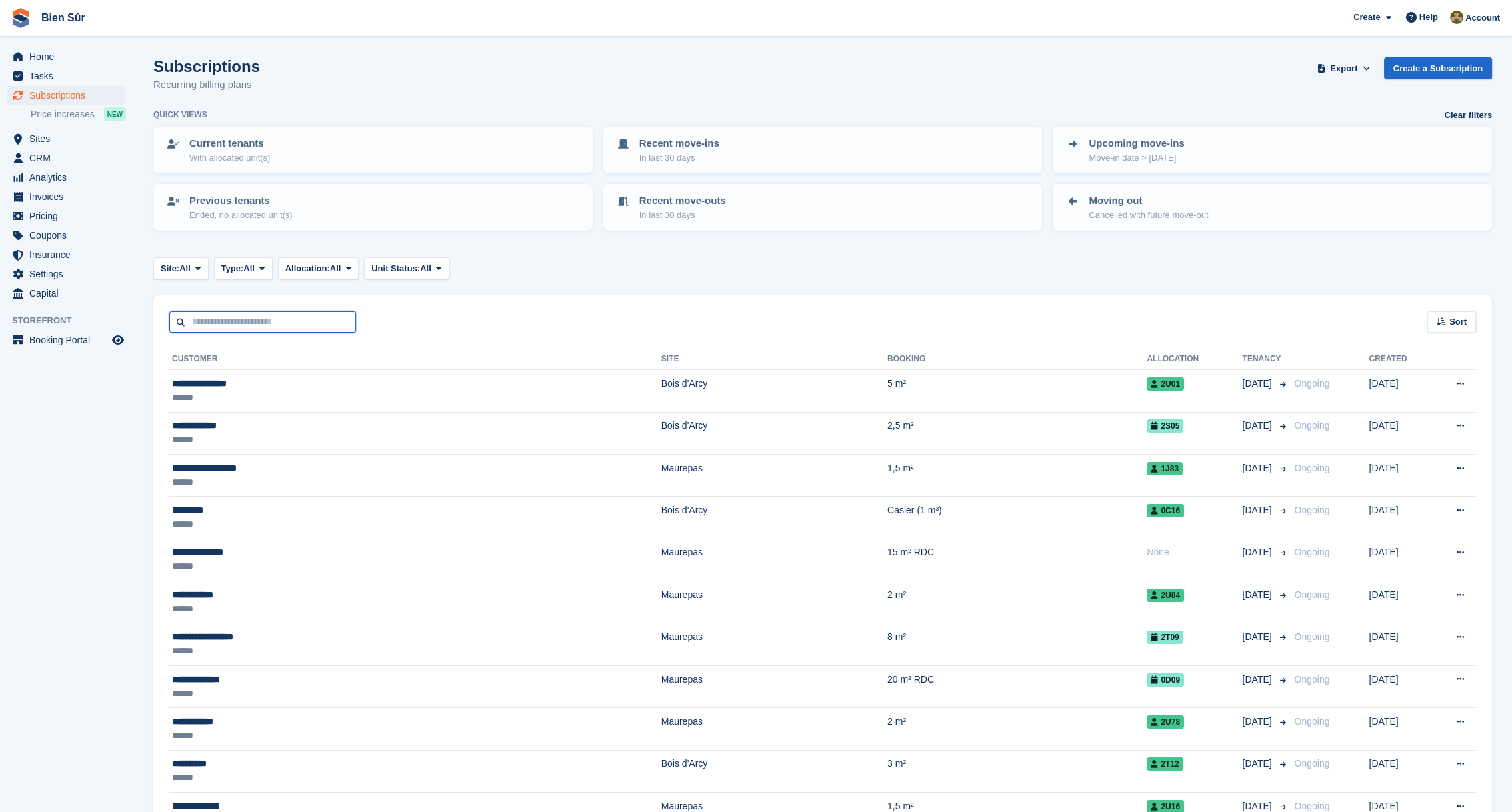
click at [238, 317] on input "text" at bounding box center [262, 322] width 186 height 22
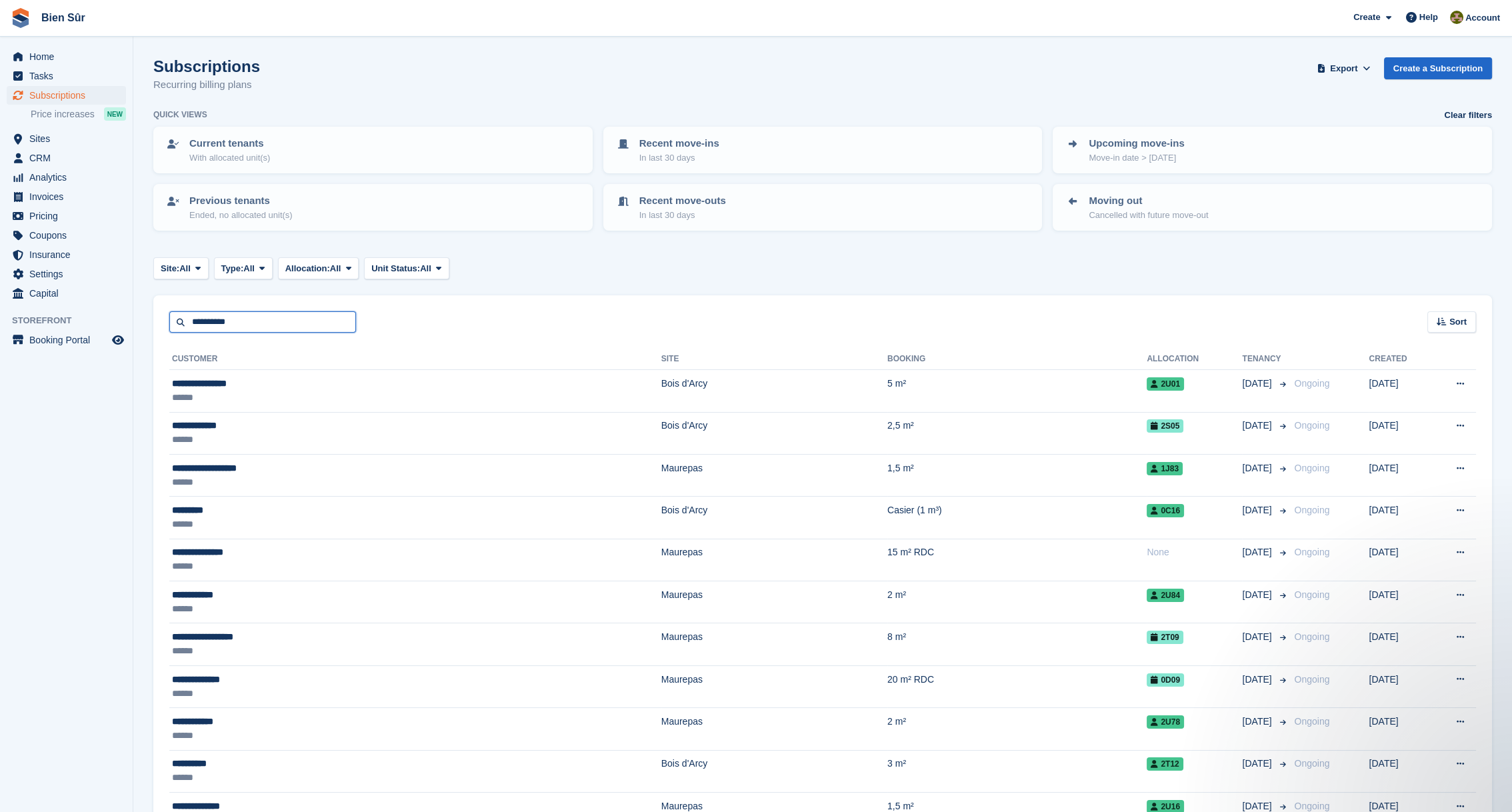
type input "**********"
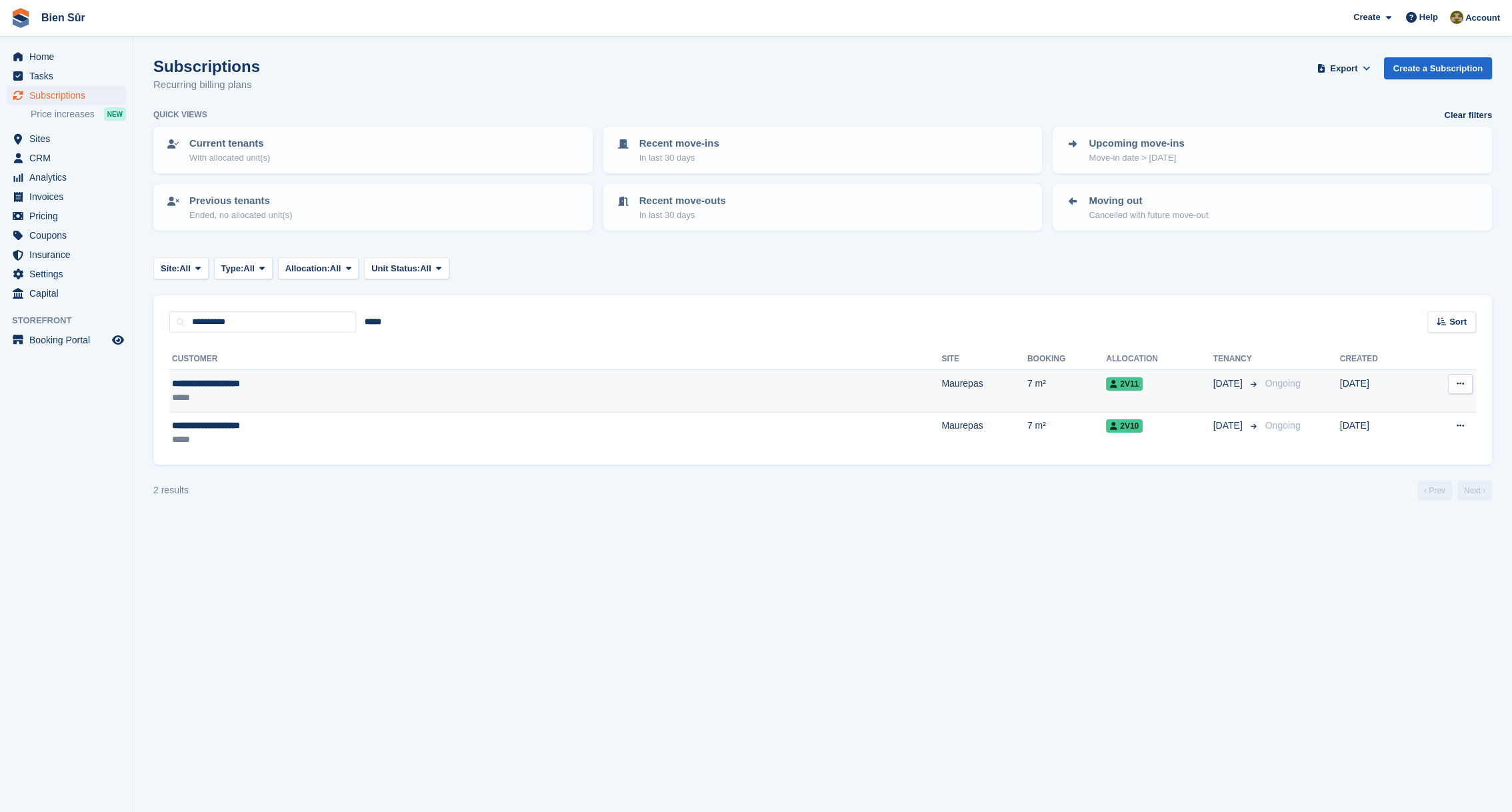
click at [262, 400] on div "*****" at bounding box center [357, 398] width 371 height 14
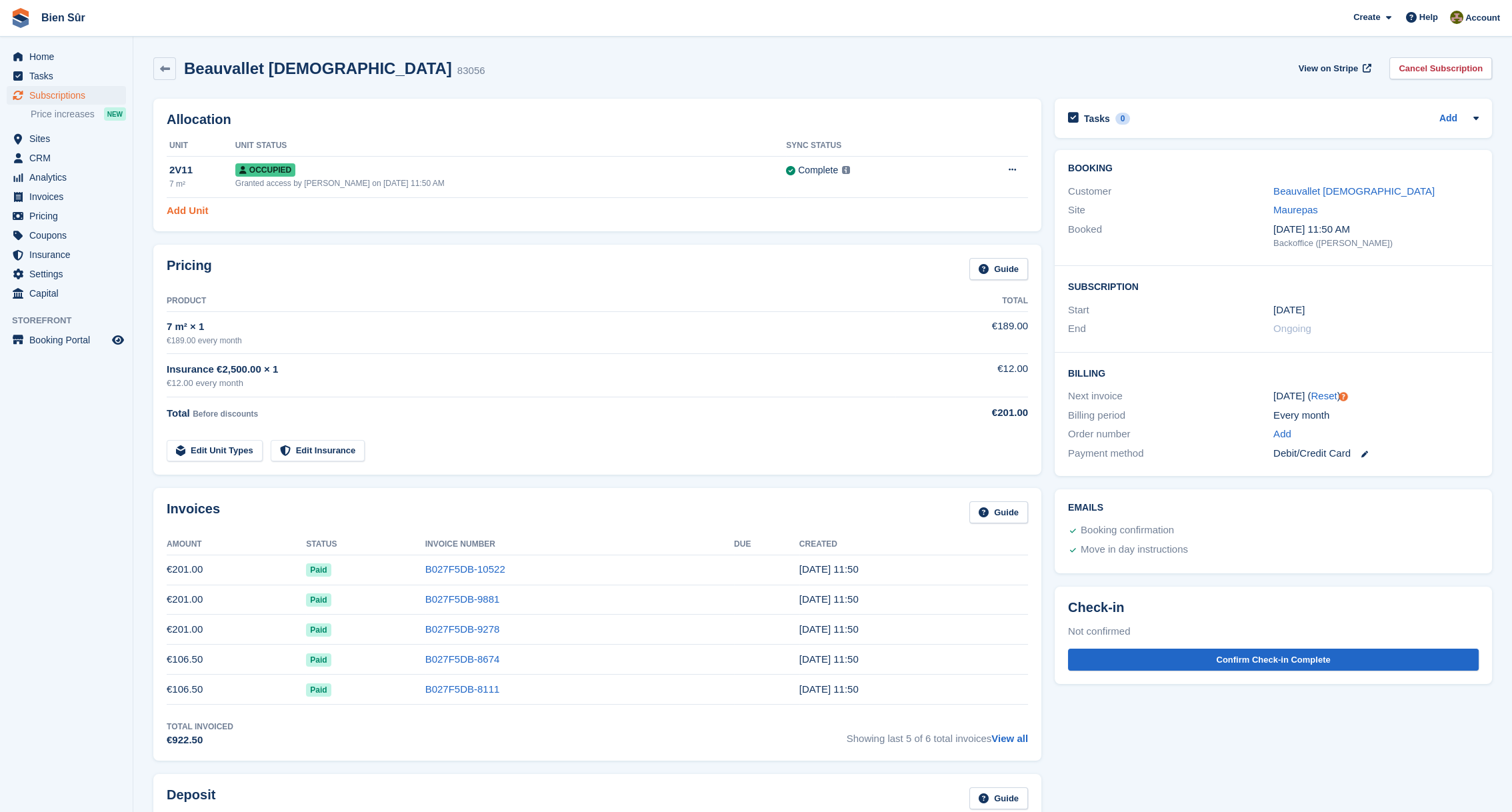
click at [194, 215] on link "Add Unit" at bounding box center [187, 210] width 42 height 15
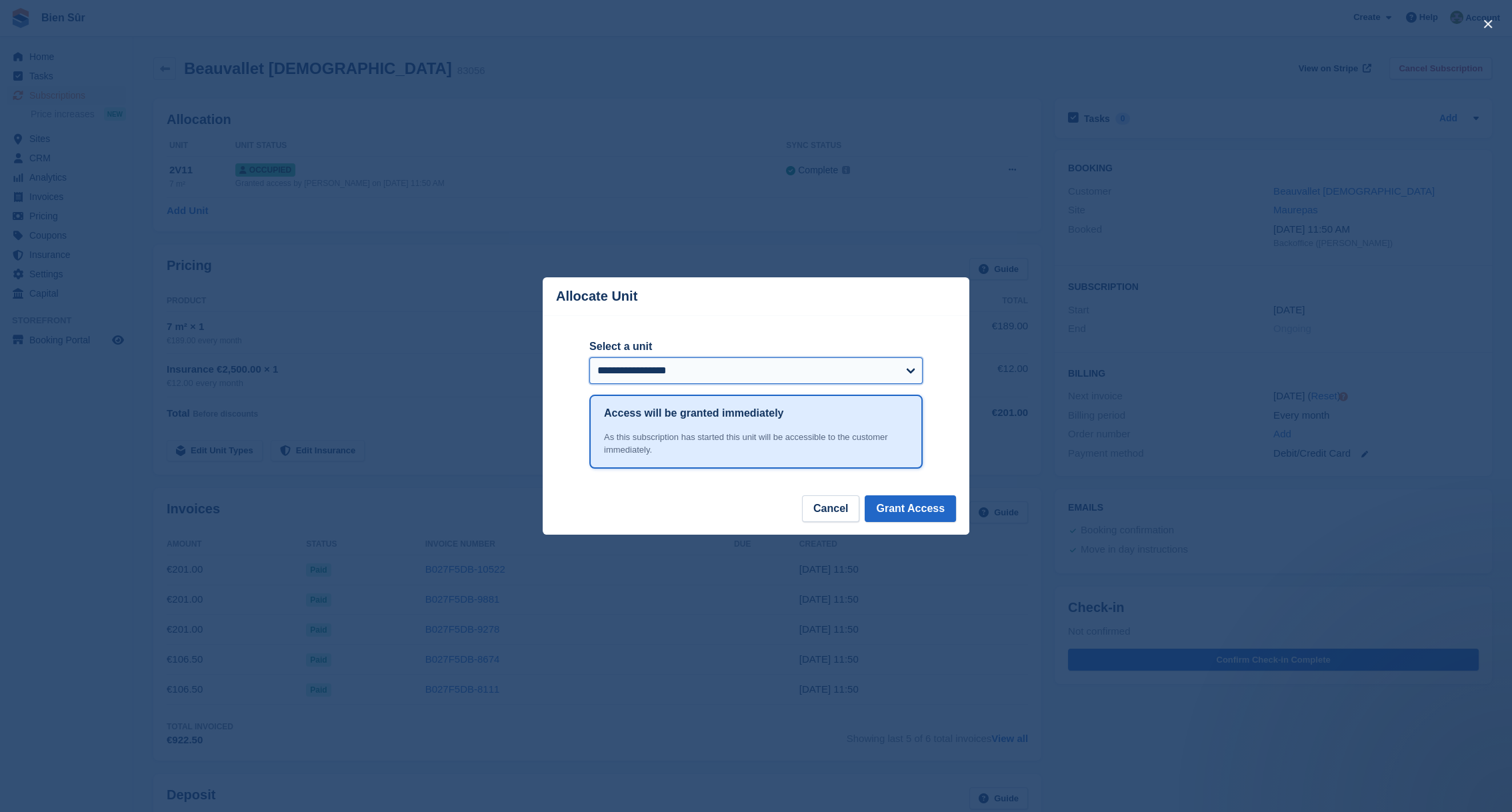
click at [654, 373] on select "**********" at bounding box center [756, 371] width 333 height 26
select select "******"
click at [589, 358] on select "**********" at bounding box center [756, 371] width 333 height 26
click at [894, 504] on button "Grant Access" at bounding box center [910, 509] width 91 height 26
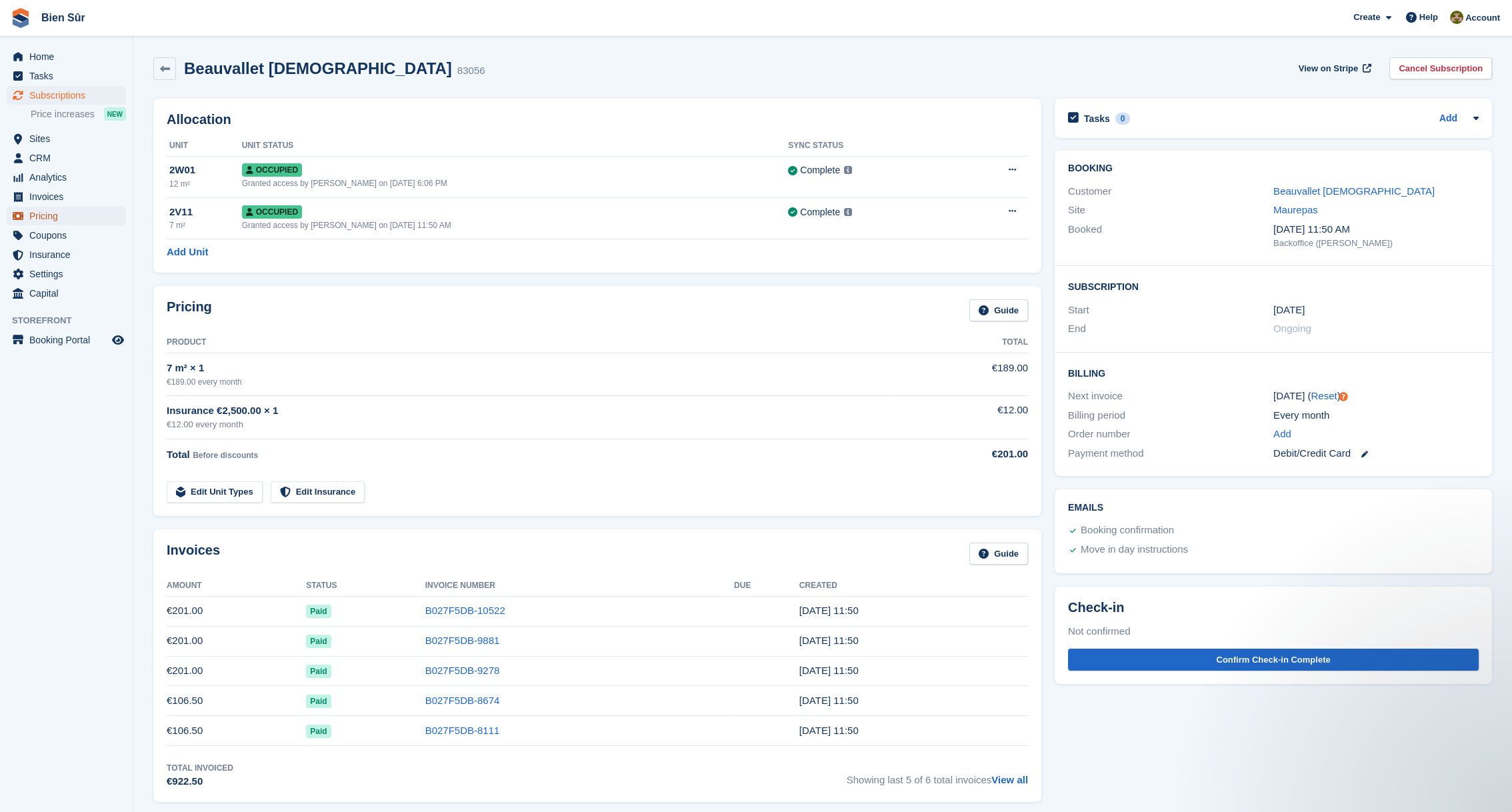
click at [50, 212] on span "Pricing" at bounding box center [69, 216] width 80 height 19
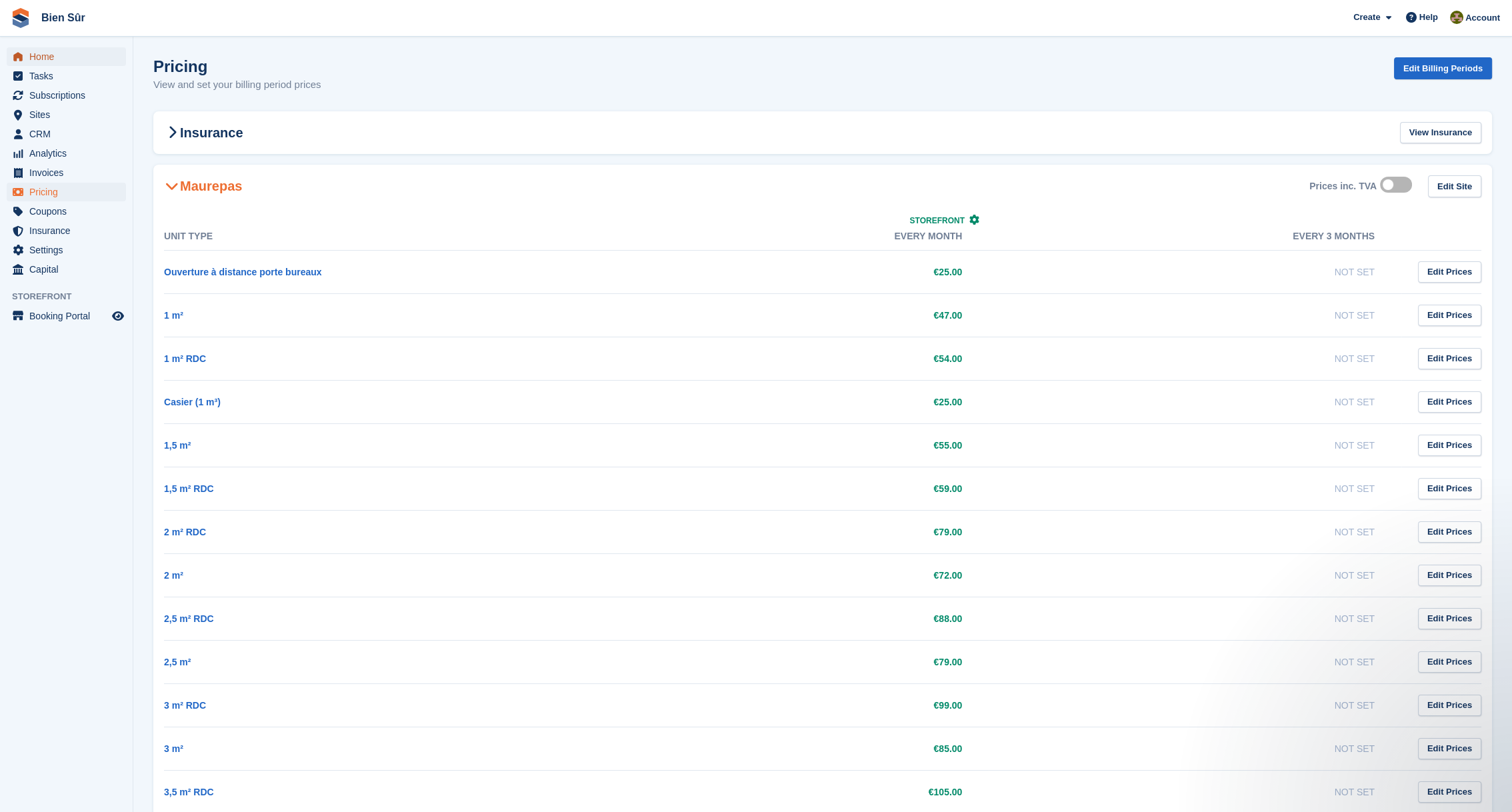
click at [68, 56] on span "Home" at bounding box center [69, 57] width 80 height 19
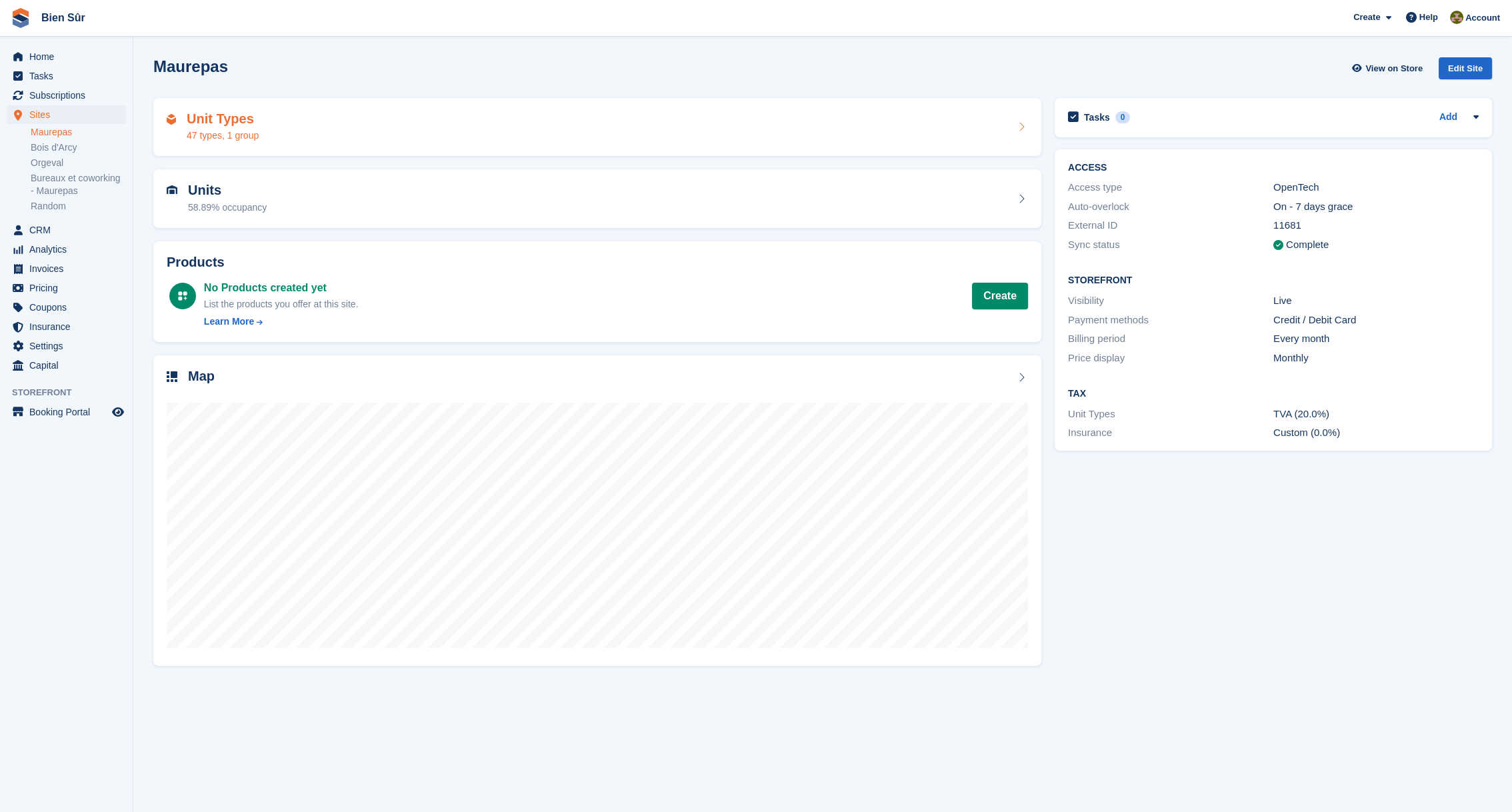
click at [320, 111] on div "Unit Types 47 types, 1 group" at bounding box center [597, 127] width 862 height 32
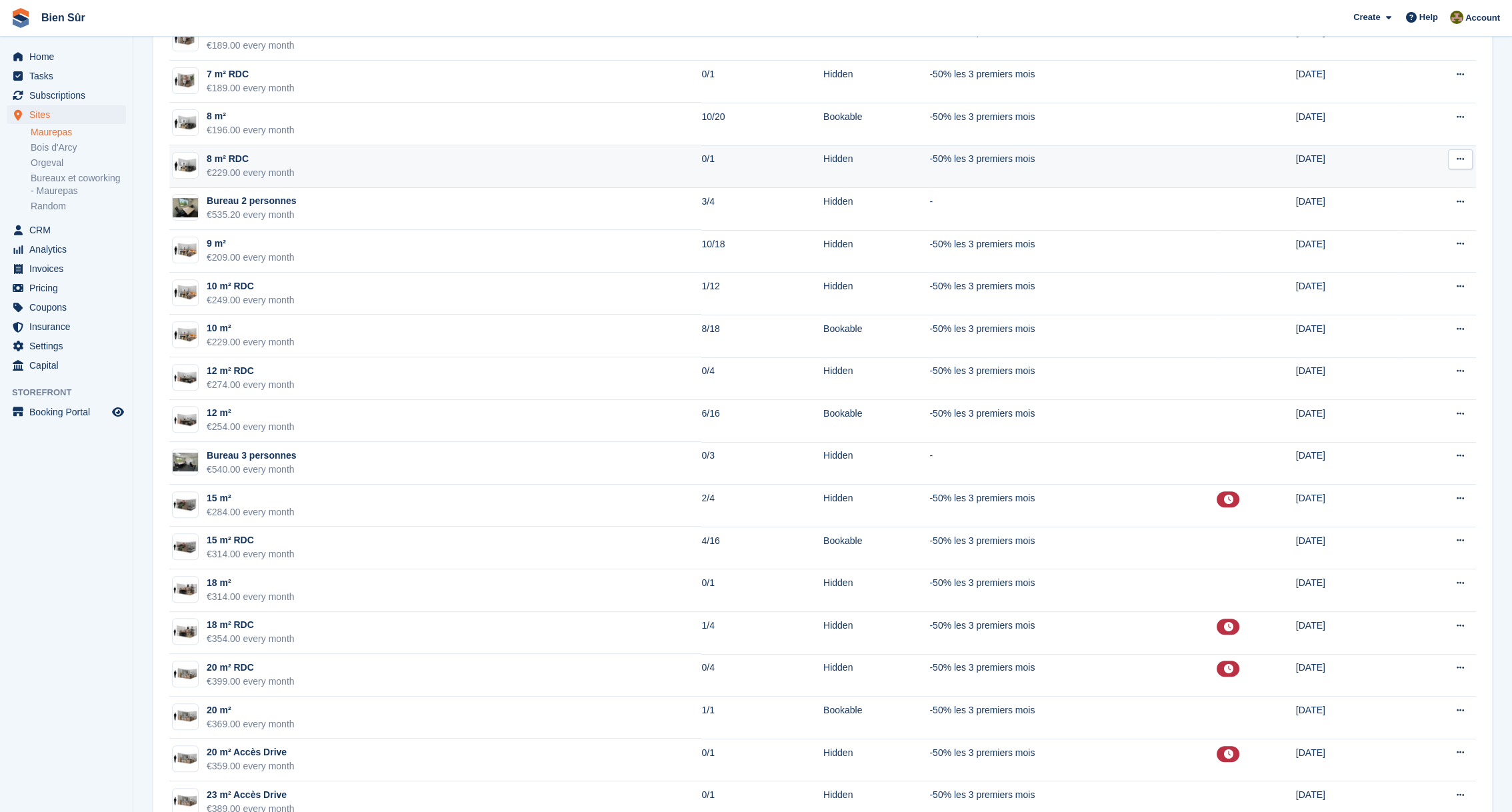
scroll to position [1083, 0]
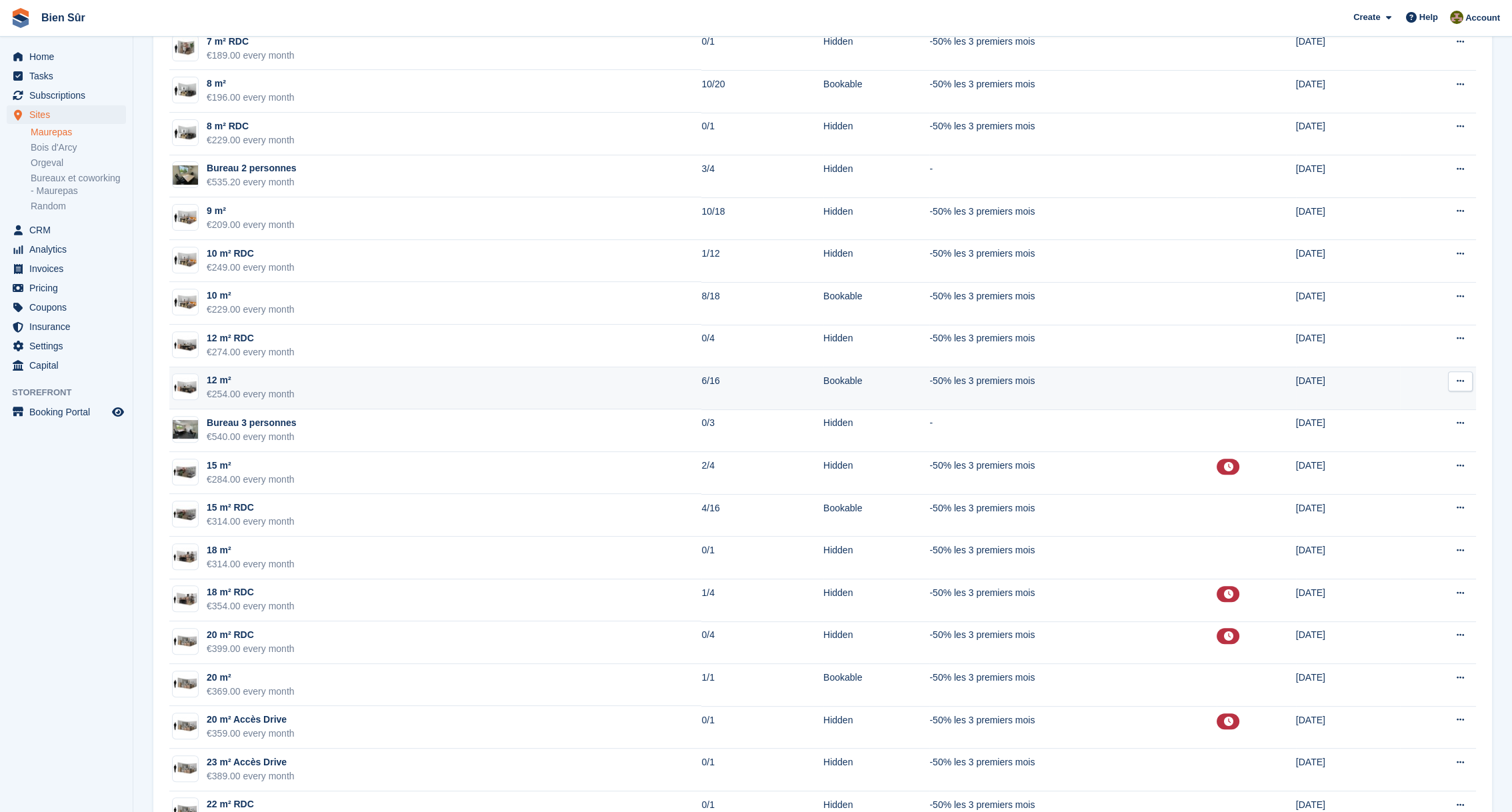
click at [246, 376] on div "12 m²" at bounding box center [251, 380] width 88 height 14
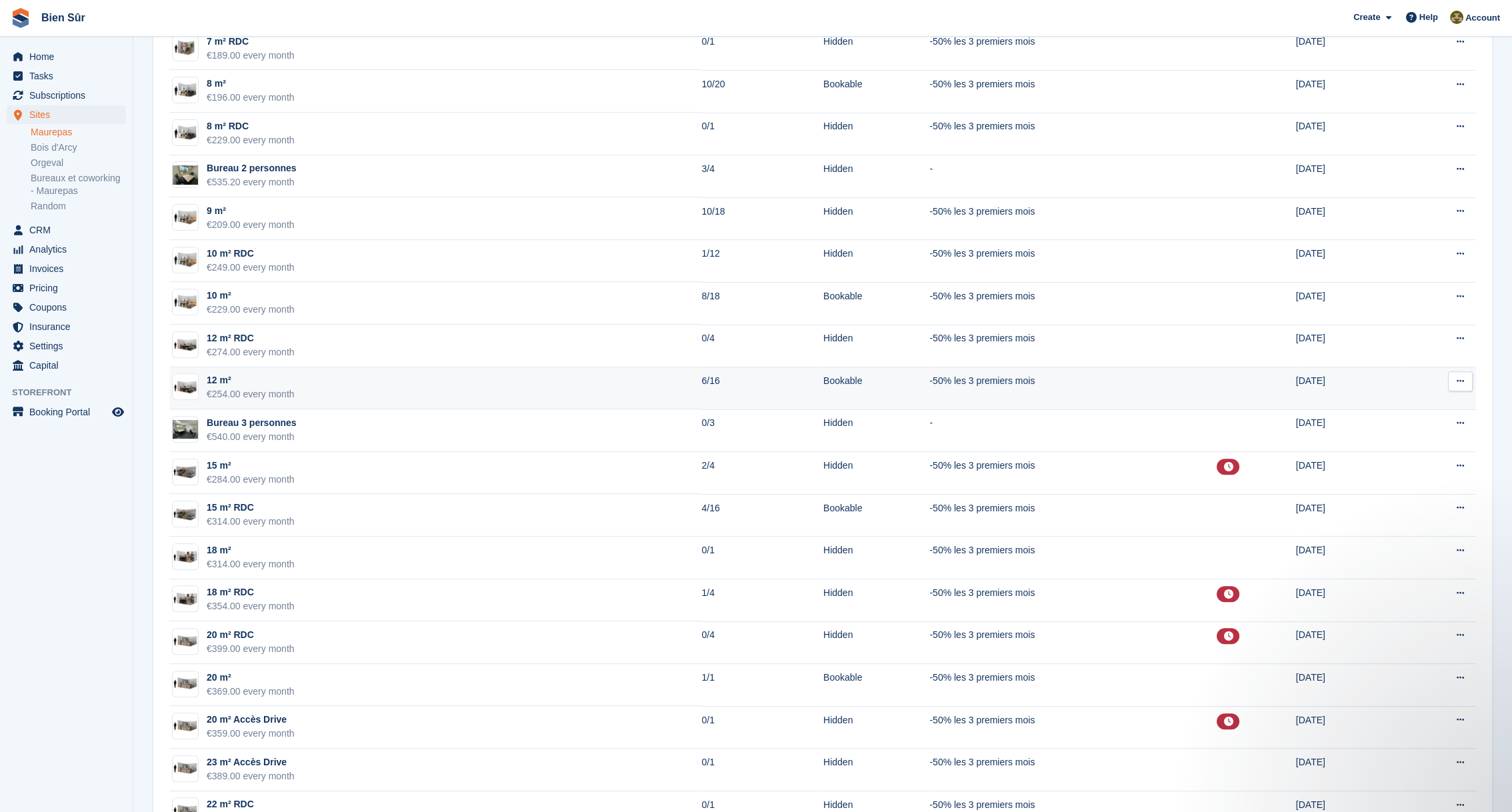
scroll to position [0, 0]
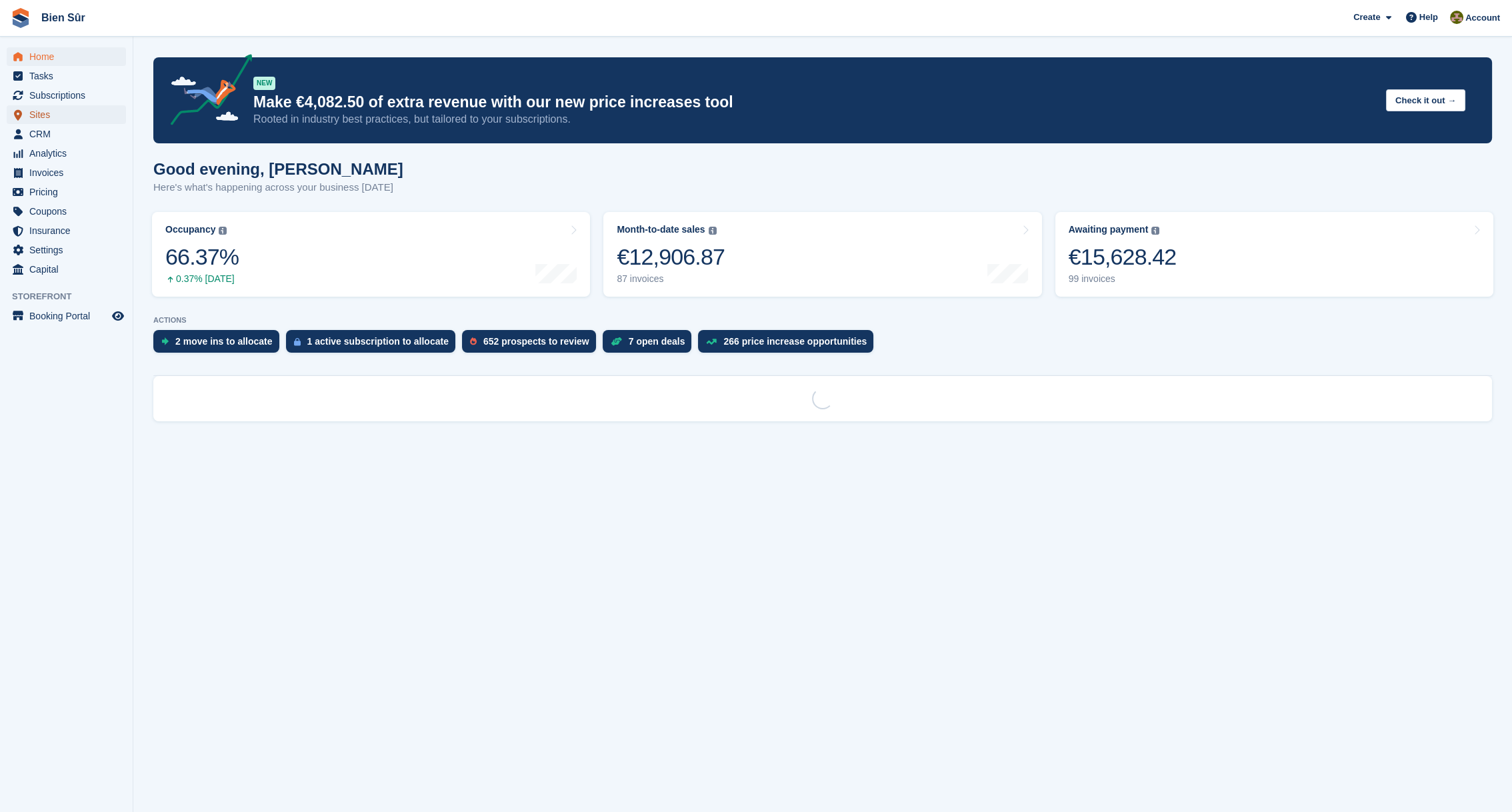
click at [59, 117] on span "Sites" at bounding box center [69, 115] width 80 height 19
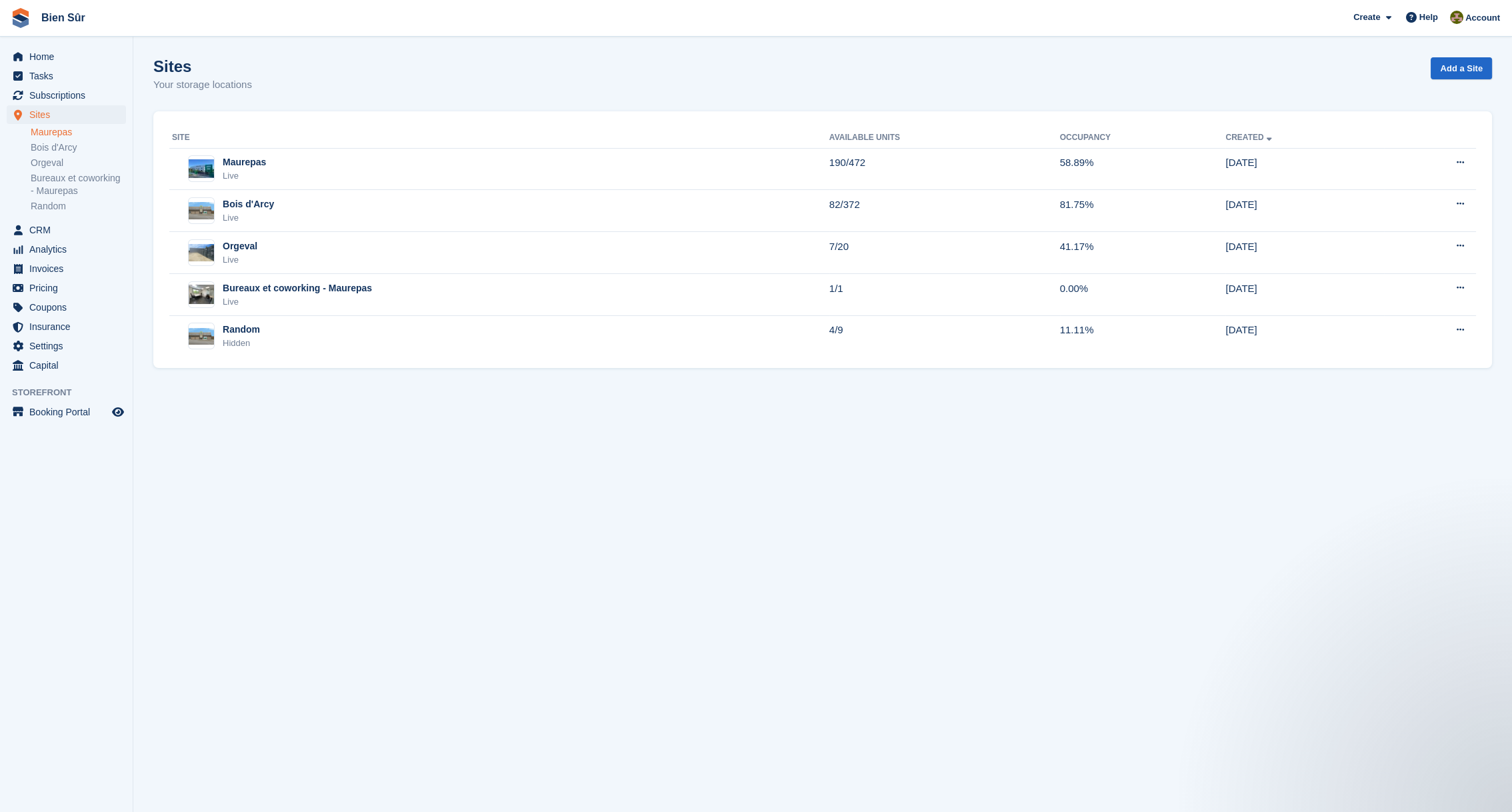
click at [67, 133] on link "Maurepas" at bounding box center [78, 132] width 95 height 12
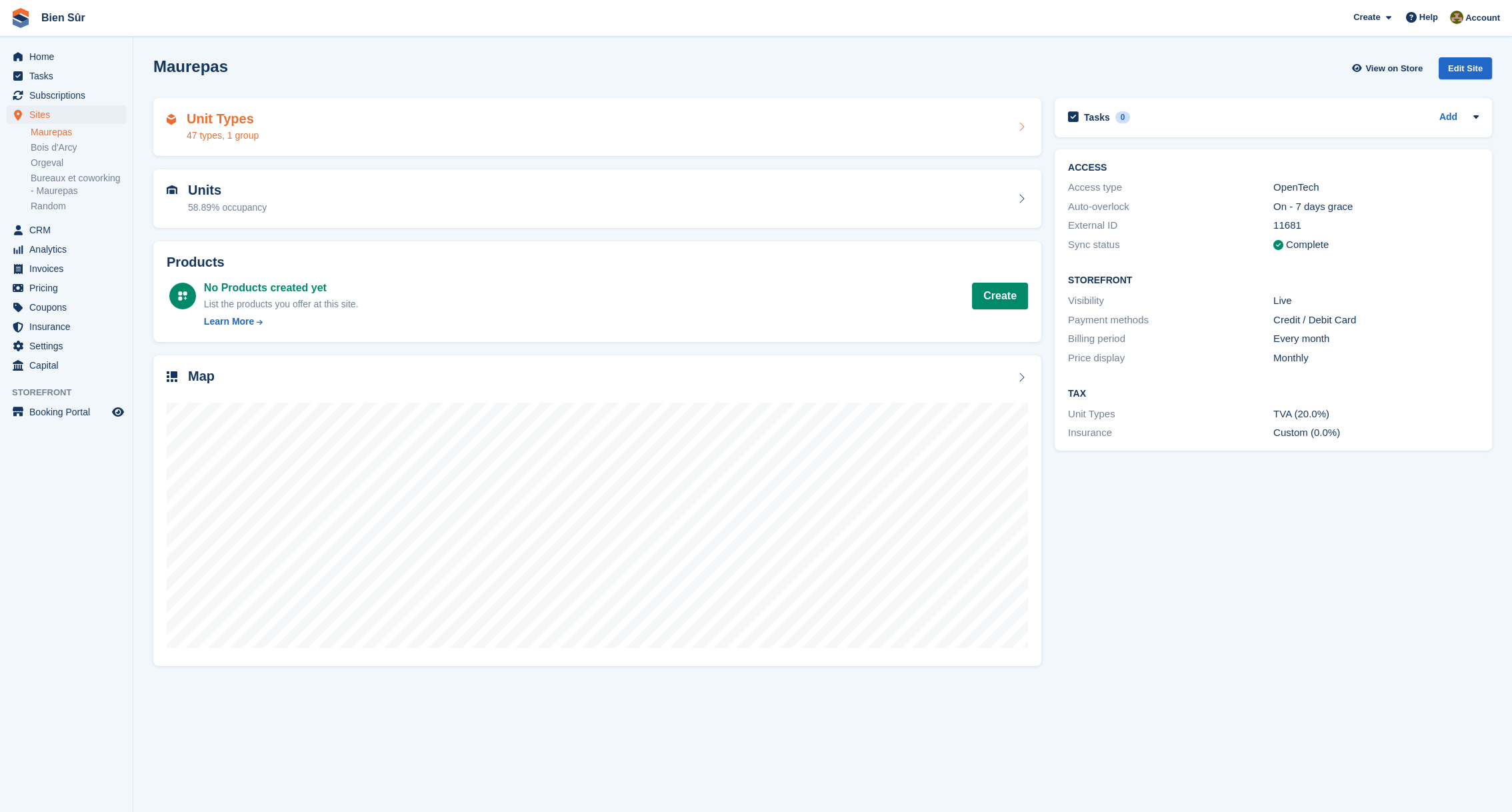
click at [307, 118] on div "Unit Types 47 types, 1 group" at bounding box center [597, 127] width 862 height 32
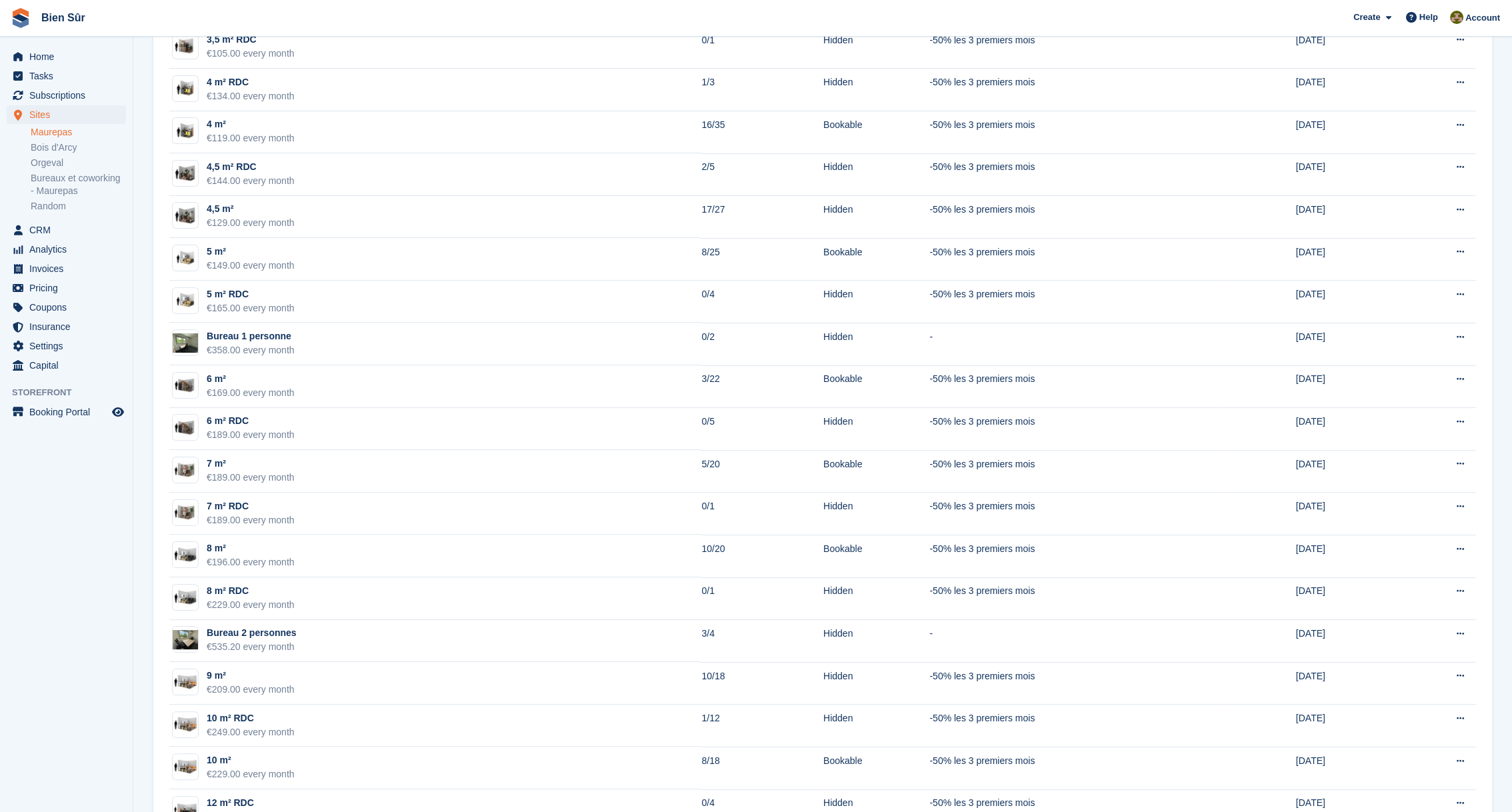
scroll to position [1000, 0]
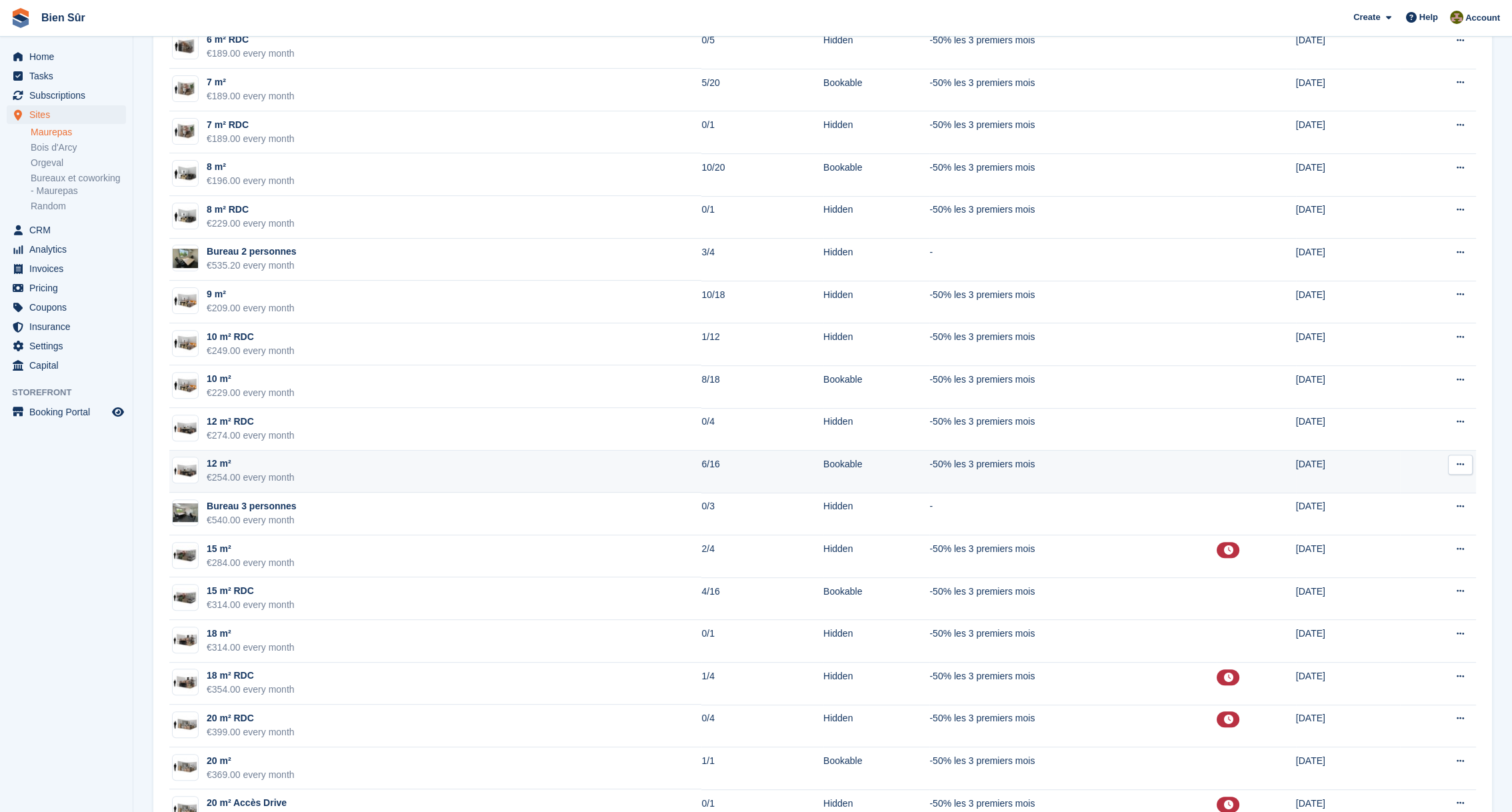
click at [220, 457] on div "12 m²" at bounding box center [251, 463] width 88 height 14
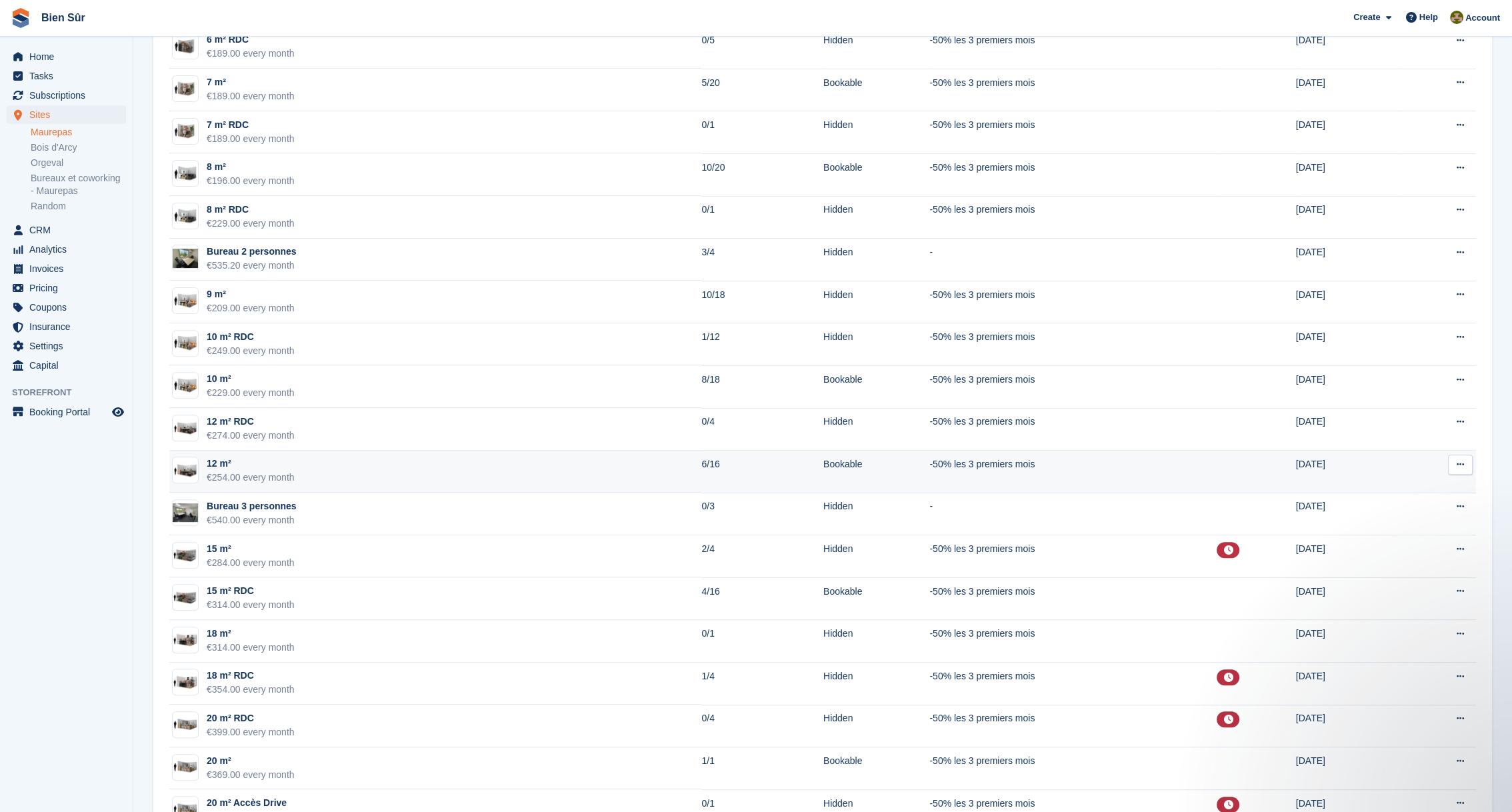
scroll to position [0, 0]
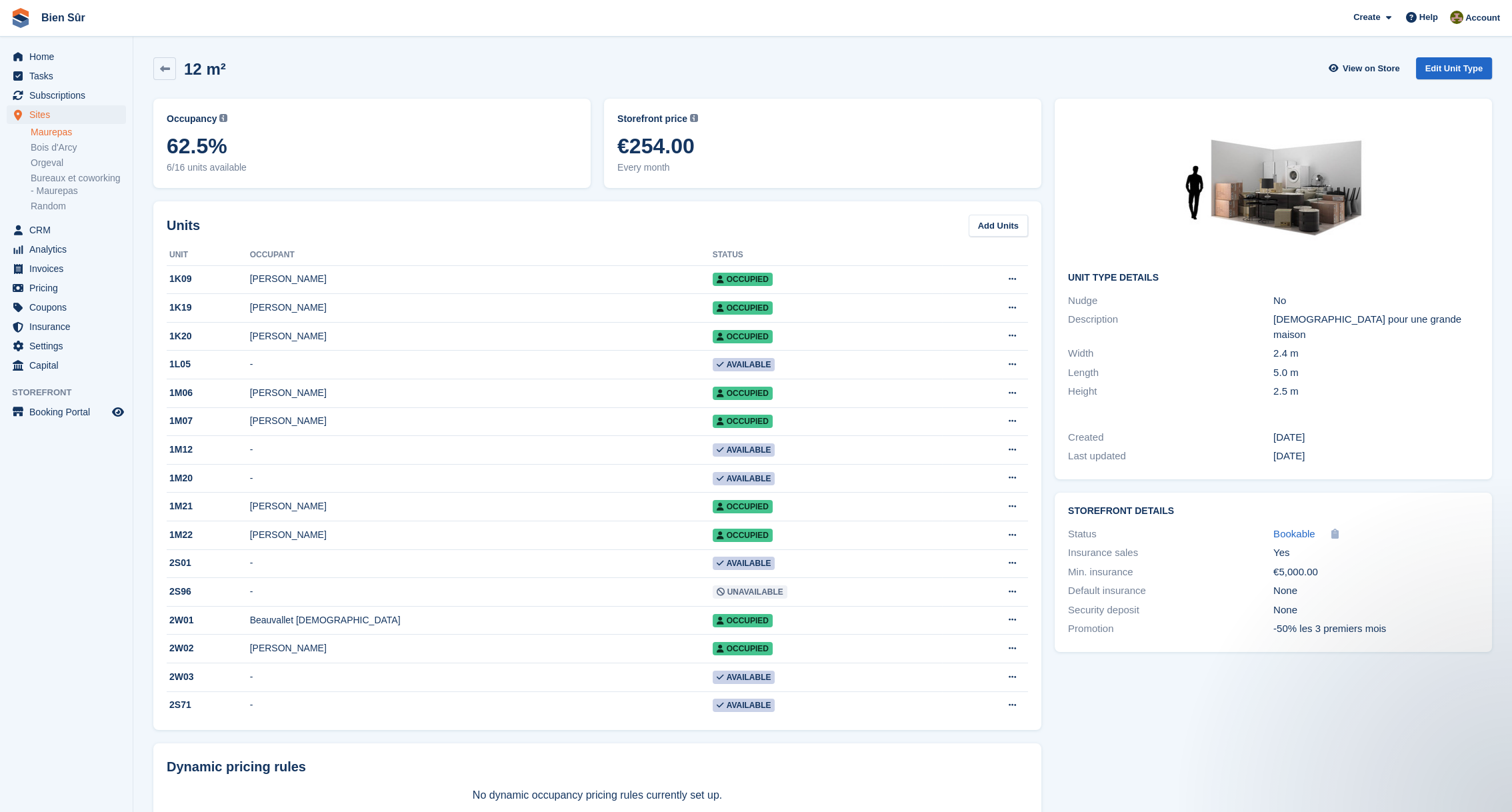
click at [590, 62] on div "12 m² View on Store Edit Unit Type" at bounding box center [823, 68] width 1339 height 23
click at [597, 56] on div "12 m² View on Store Edit Unit Type" at bounding box center [823, 71] width 1352 height 42
